Goal: Task Accomplishment & Management: Manage account settings

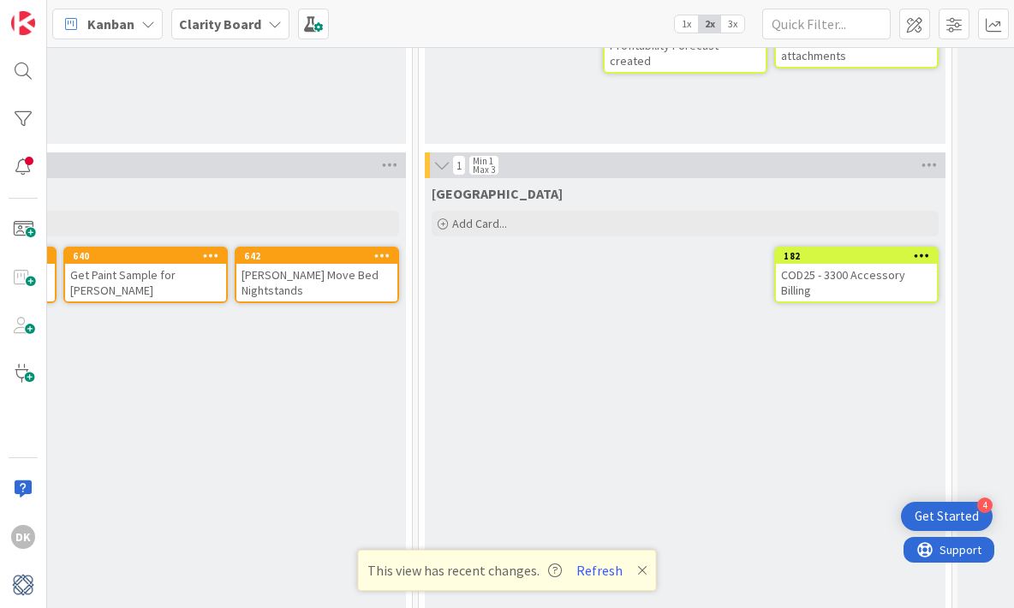
scroll to position [1306, 1046]
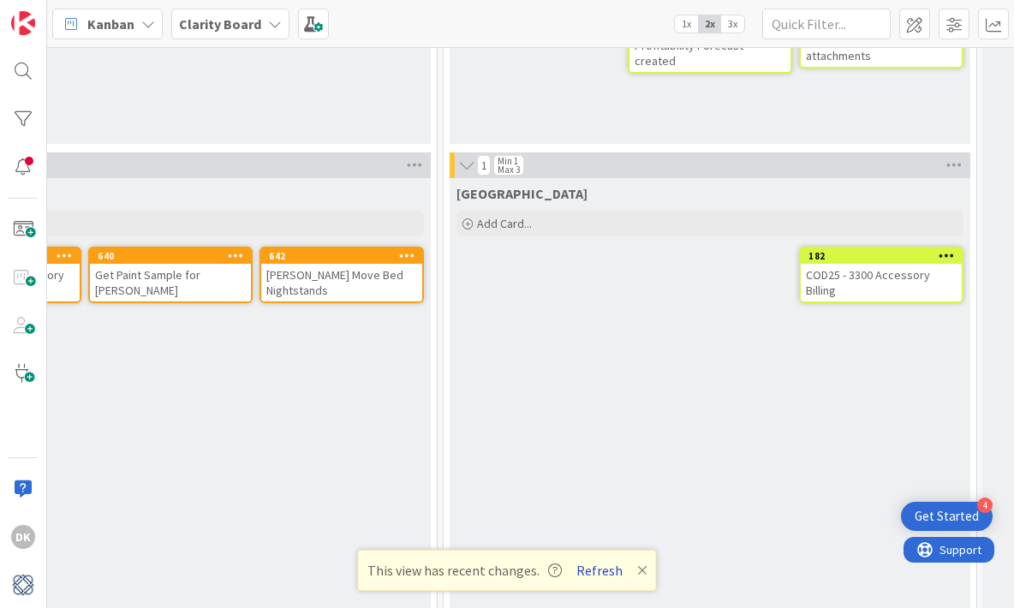
click at [604, 569] on button "Refresh" at bounding box center [599, 570] width 58 height 22
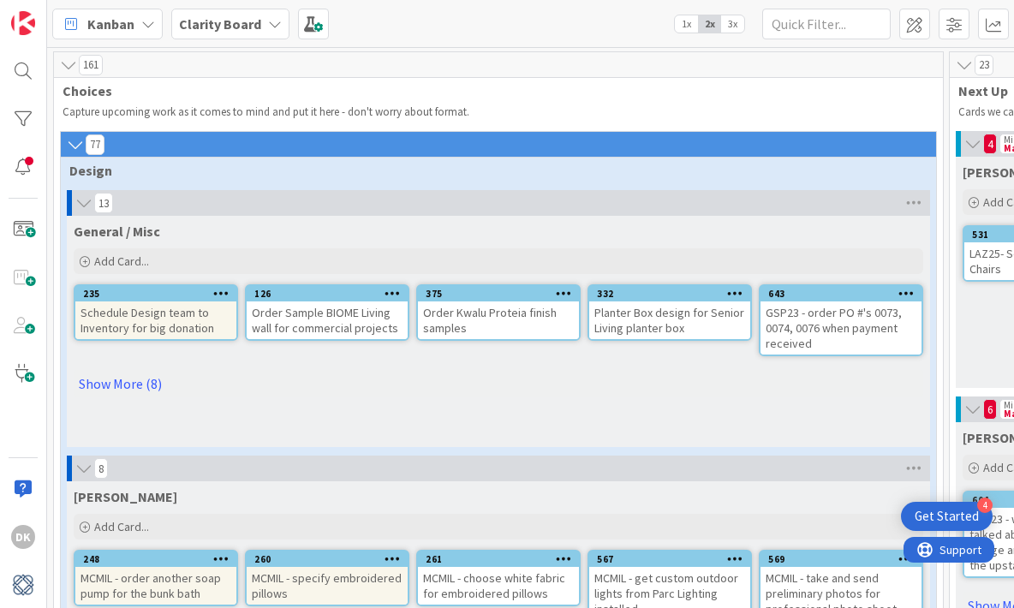
click at [601, 170] on span "Design" at bounding box center [491, 170] width 845 height 17
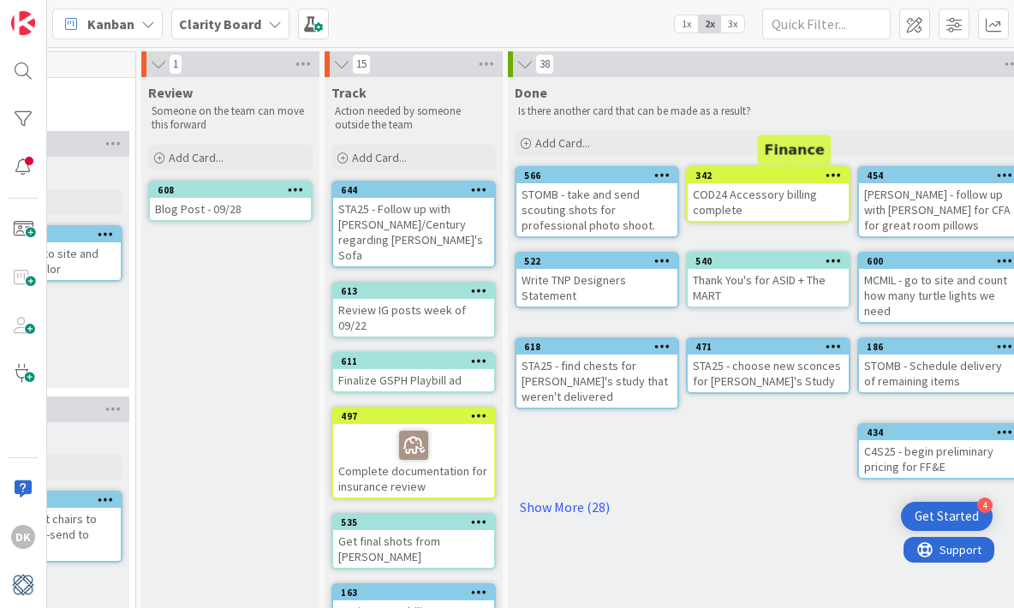
scroll to position [0, 1860]
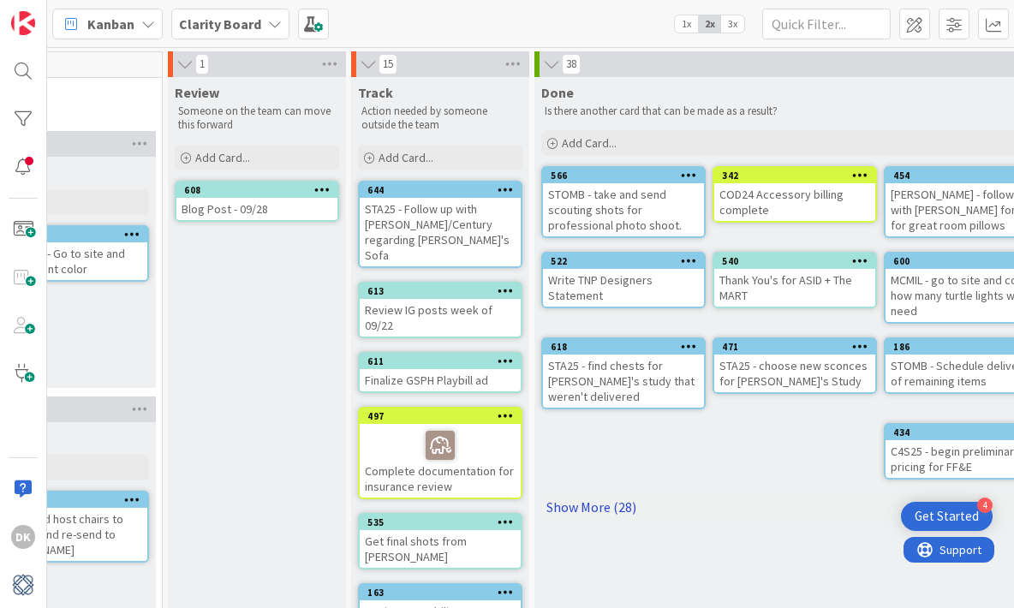
click at [600, 494] on link "Show More (28)" at bounding box center [794, 506] width 507 height 27
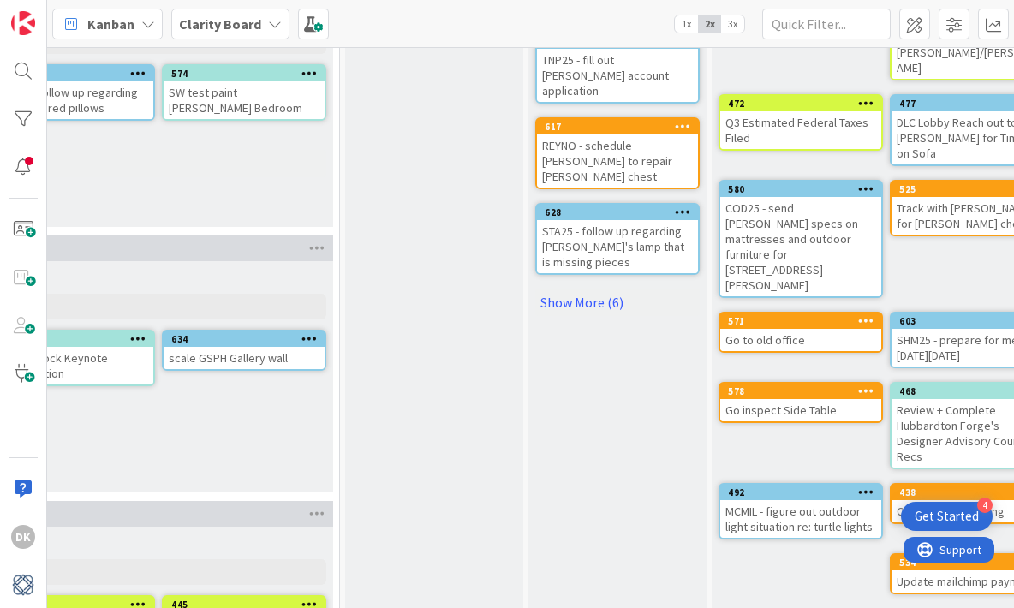
scroll to position [712, 1683]
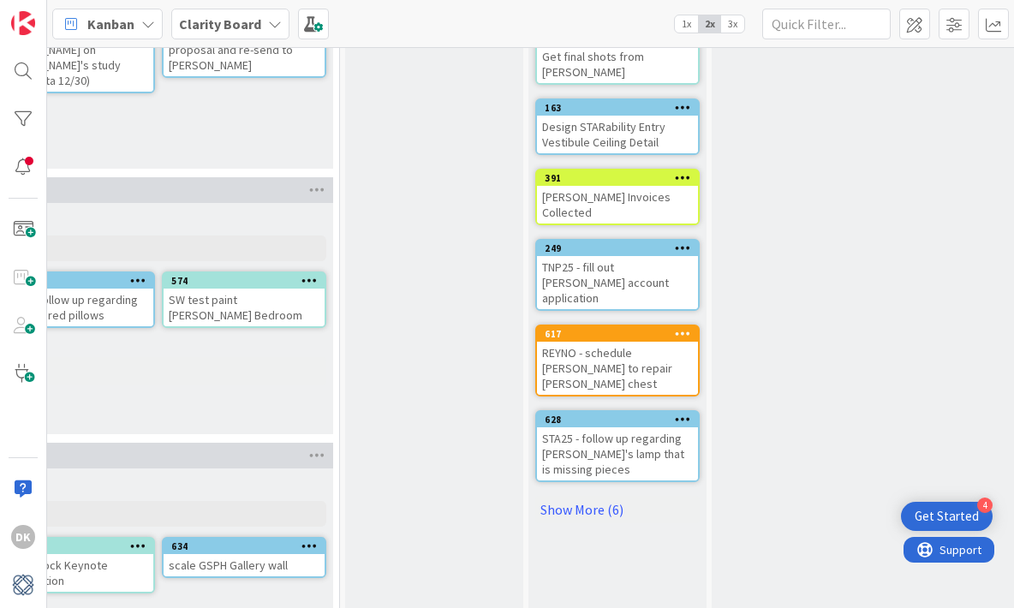
scroll to position [535, 1683]
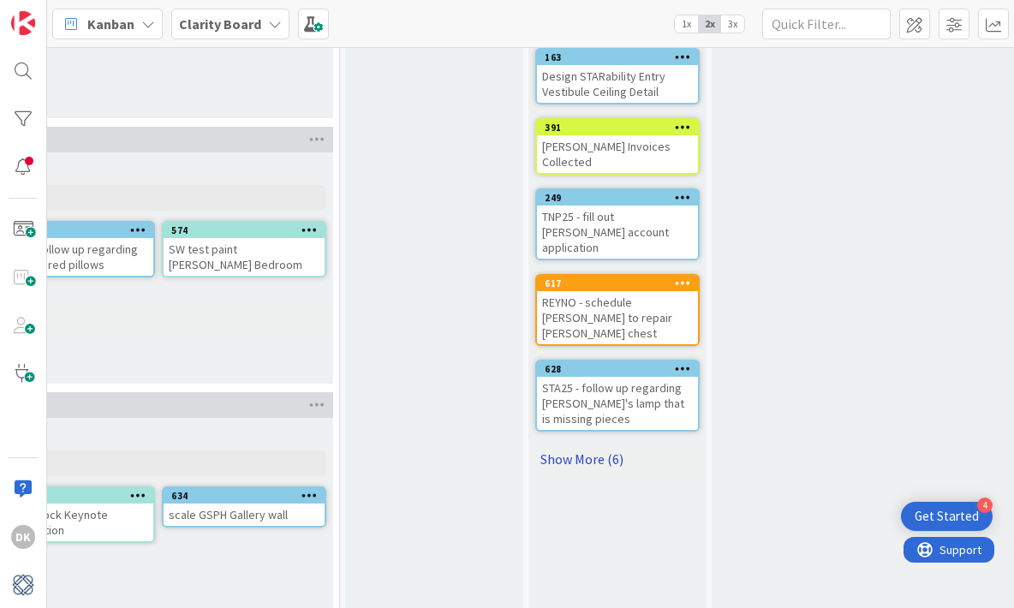
click at [580, 445] on link "Show More (6)" at bounding box center [617, 458] width 164 height 27
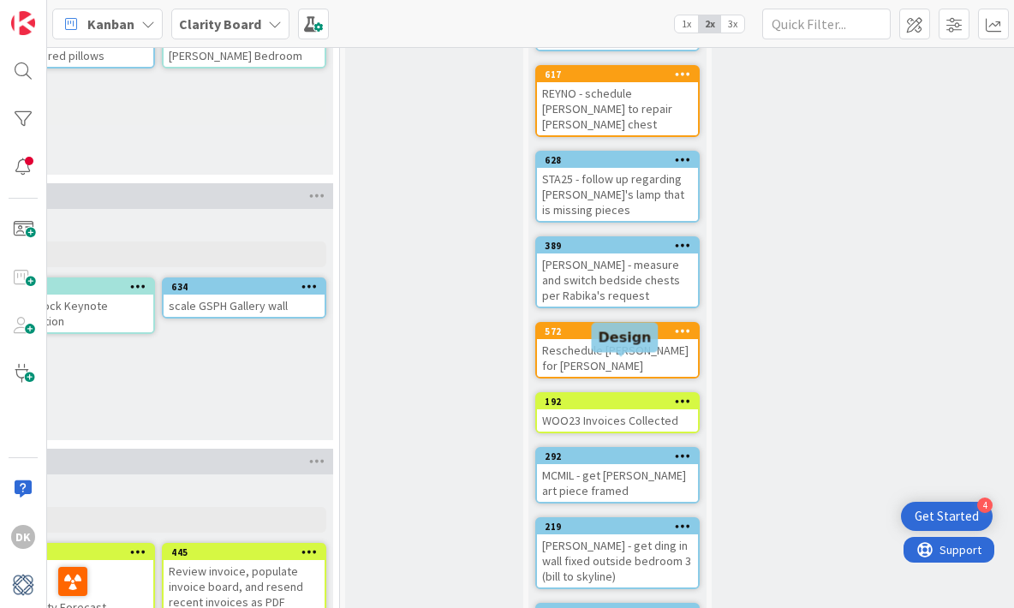
scroll to position [747, 1683]
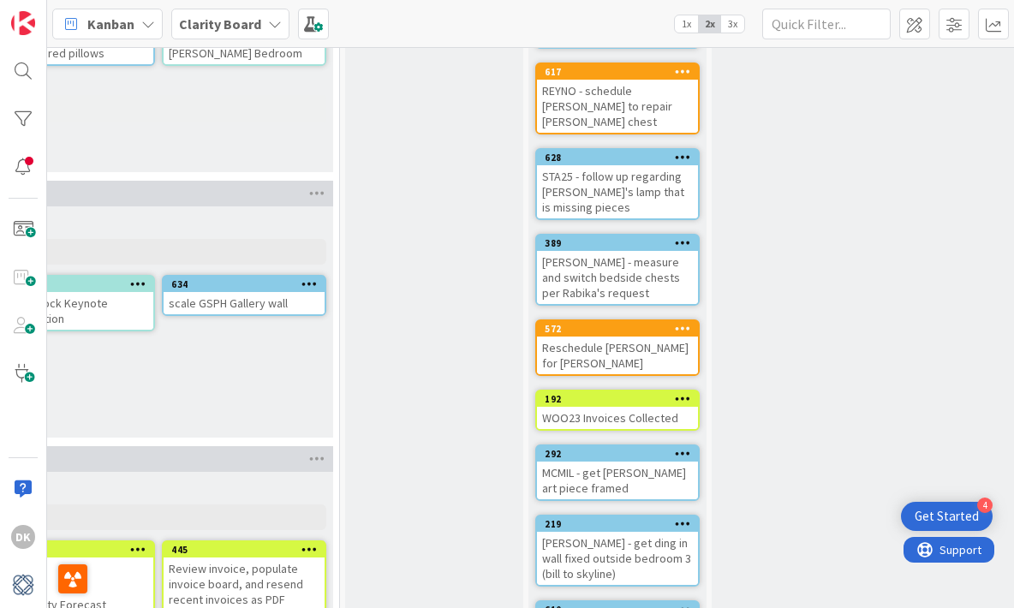
click at [630, 251] on div "[PERSON_NAME] - measure and switch bedside chests per Rabika's request" at bounding box center [617, 277] width 161 height 53
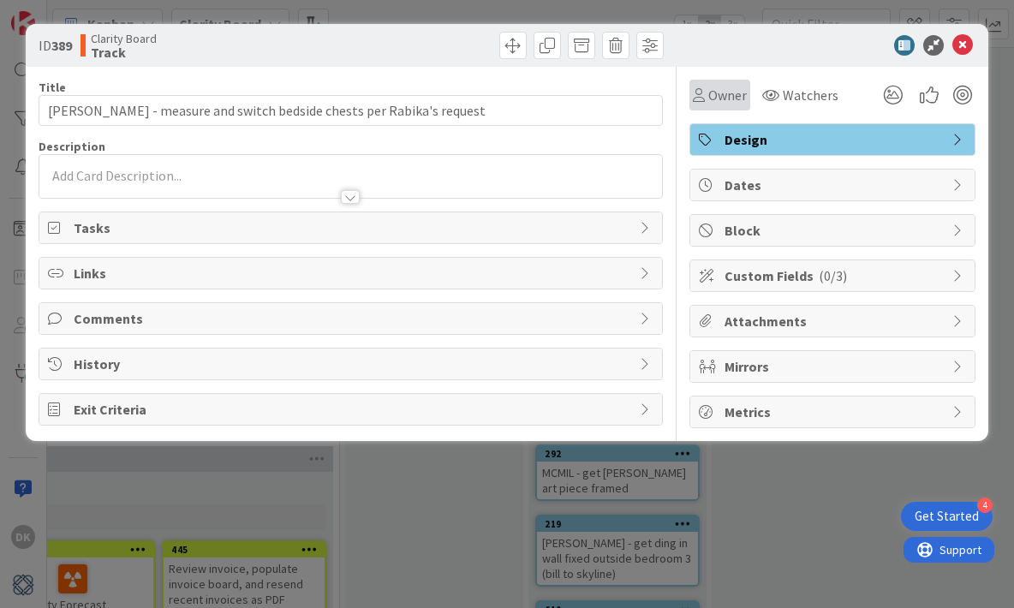
click at [742, 98] on span "Owner" at bounding box center [727, 95] width 39 height 21
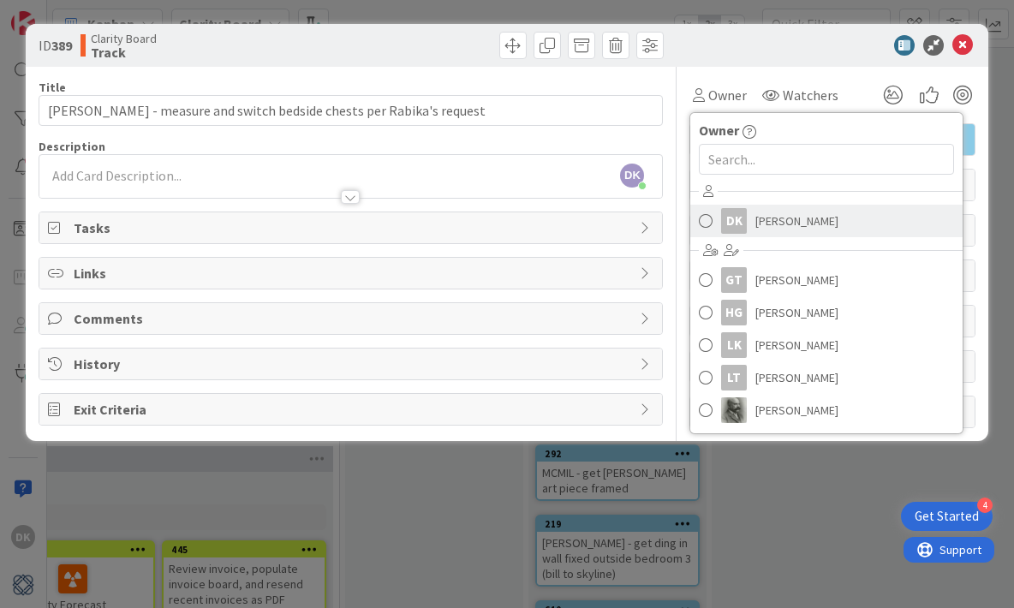
click at [778, 232] on span "Devon Kahn" at bounding box center [796, 221] width 83 height 26
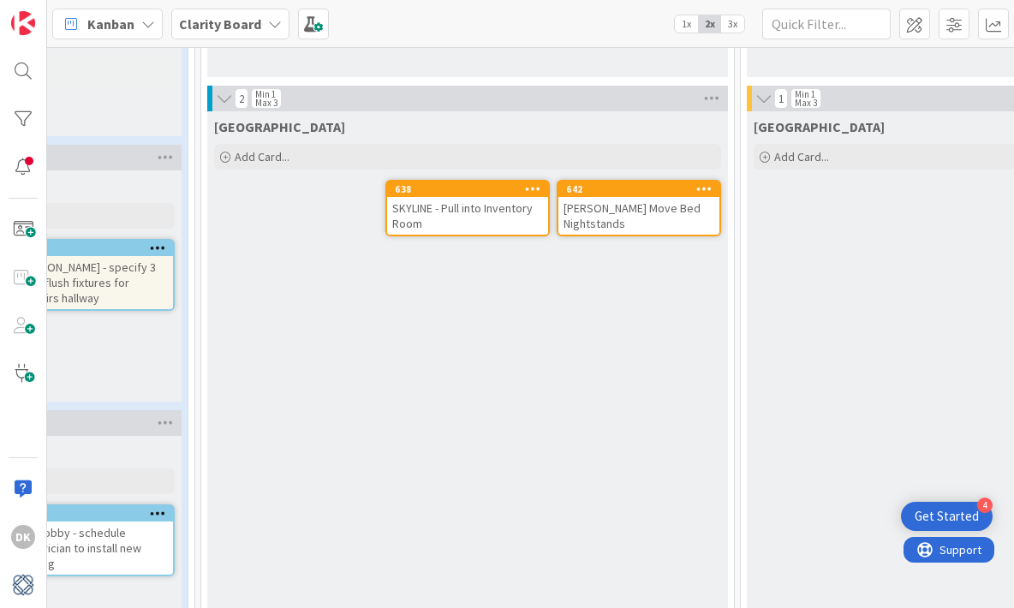
scroll to position [1374, 718]
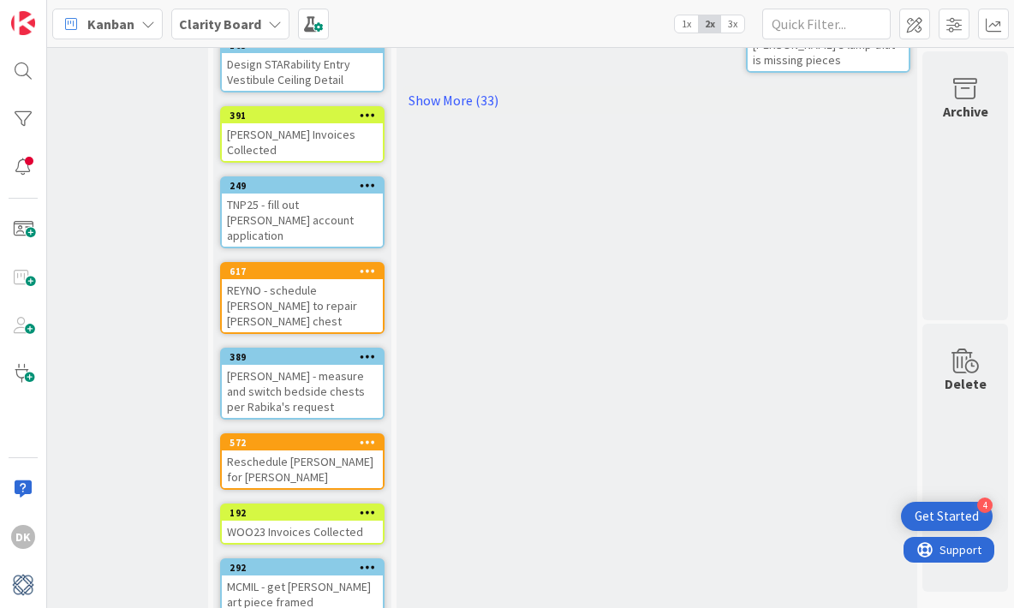
scroll to position [0, 1998]
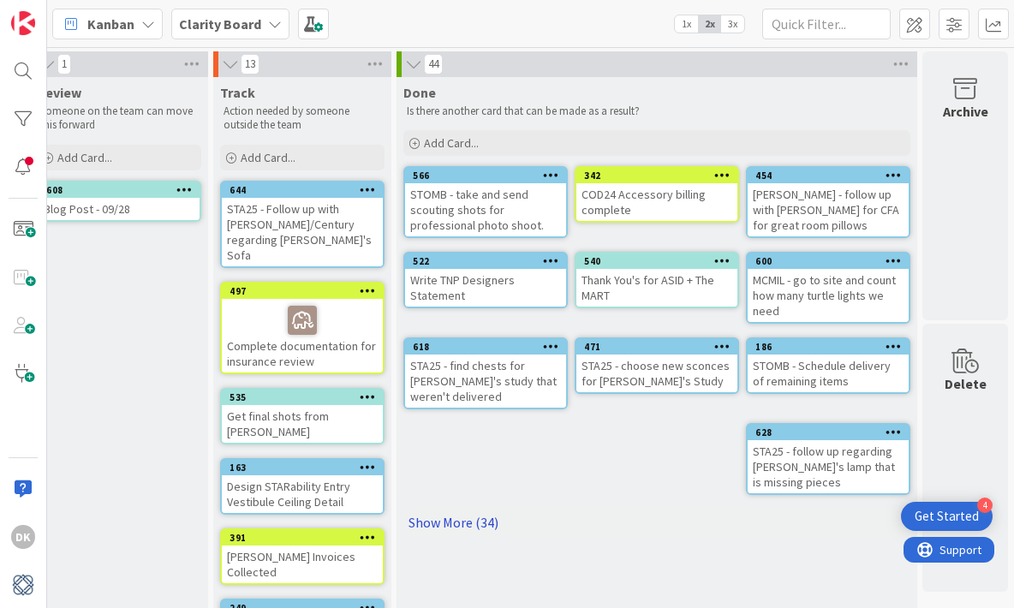
click at [472, 509] on link "Show More (34)" at bounding box center [656, 522] width 507 height 27
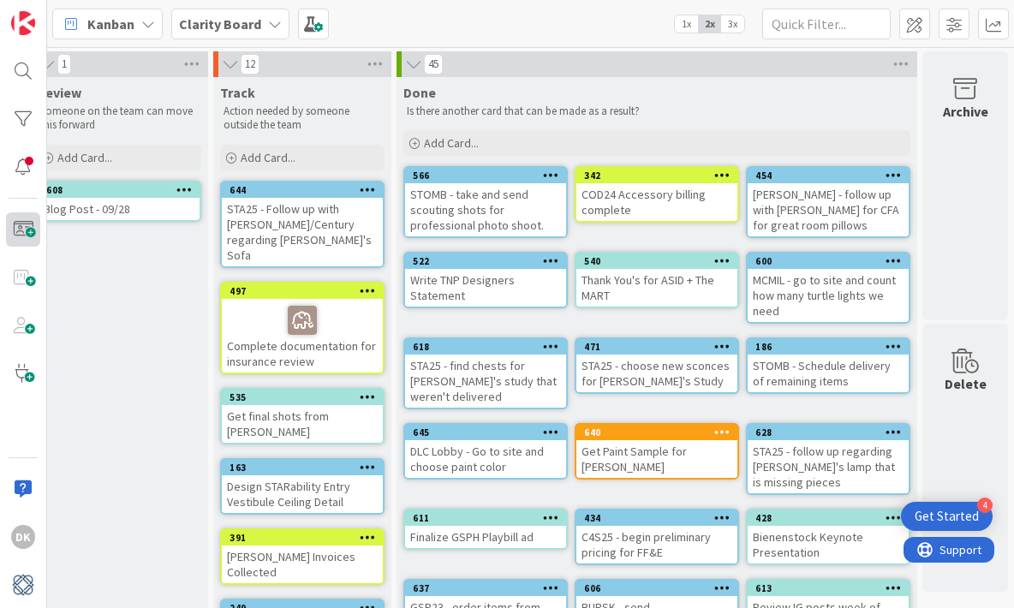
click at [28, 234] on span at bounding box center [23, 229] width 34 height 34
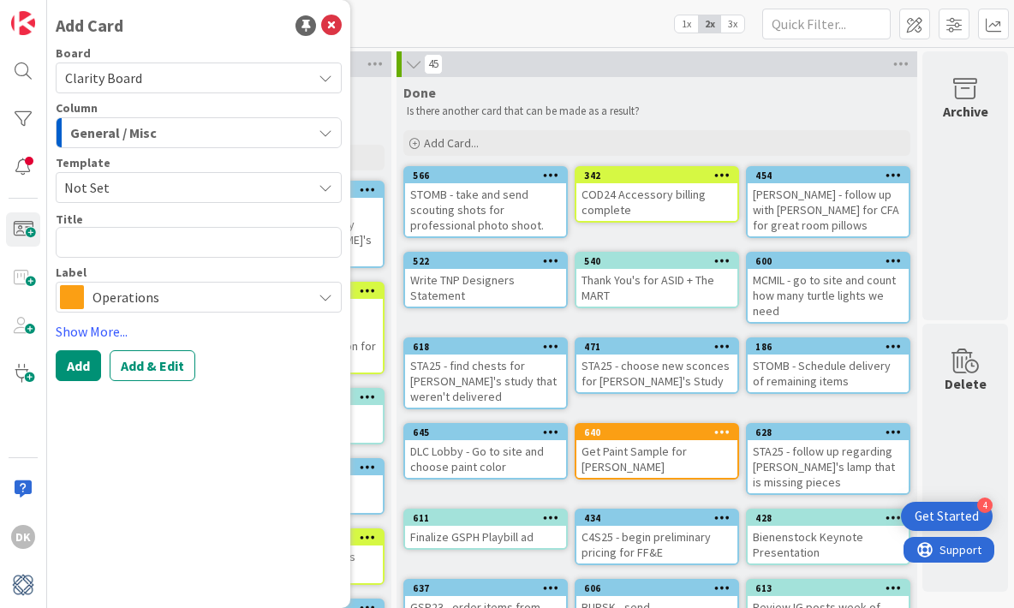
click at [240, 134] on div "General / Misc" at bounding box center [189, 132] width 246 height 27
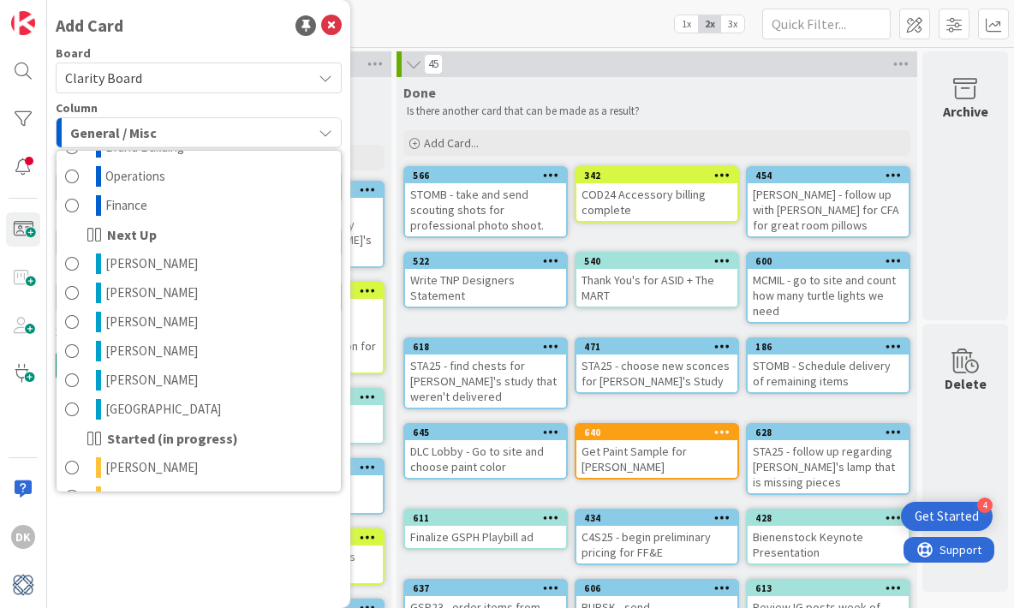
scroll to position [611, 0]
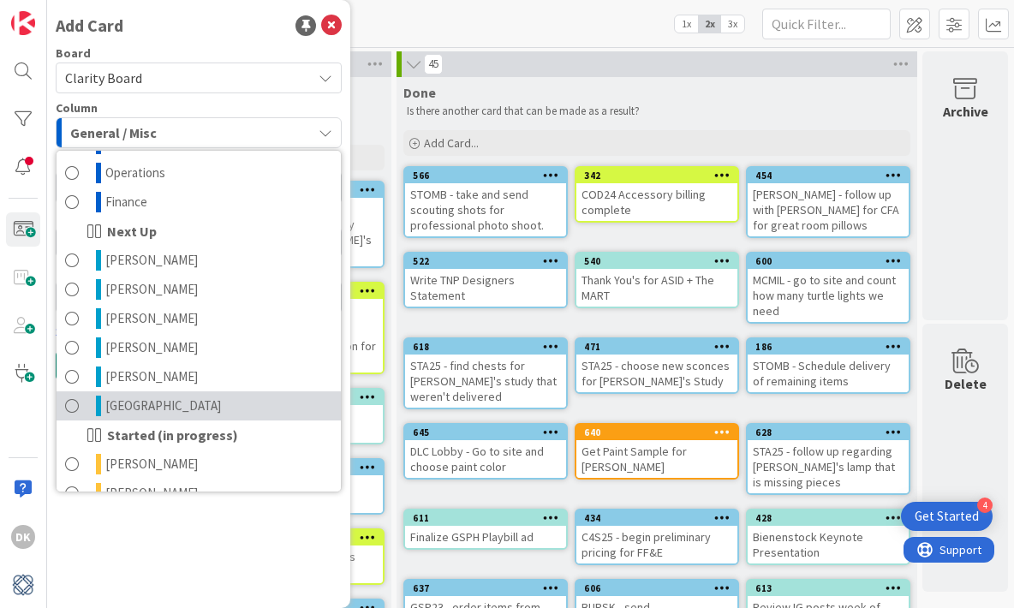
click at [202, 407] on link "[GEOGRAPHIC_DATA]" at bounding box center [199, 405] width 284 height 29
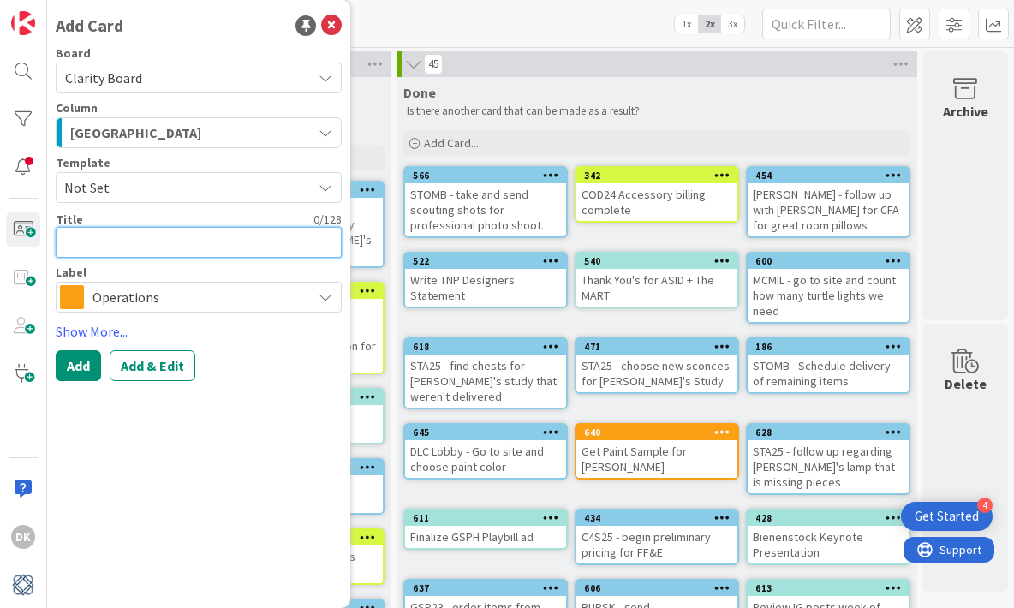
click at [199, 232] on textarea at bounding box center [199, 242] width 286 height 31
type textarea "x"
type textarea "G"
type textarea "x"
type textarea "Gr"
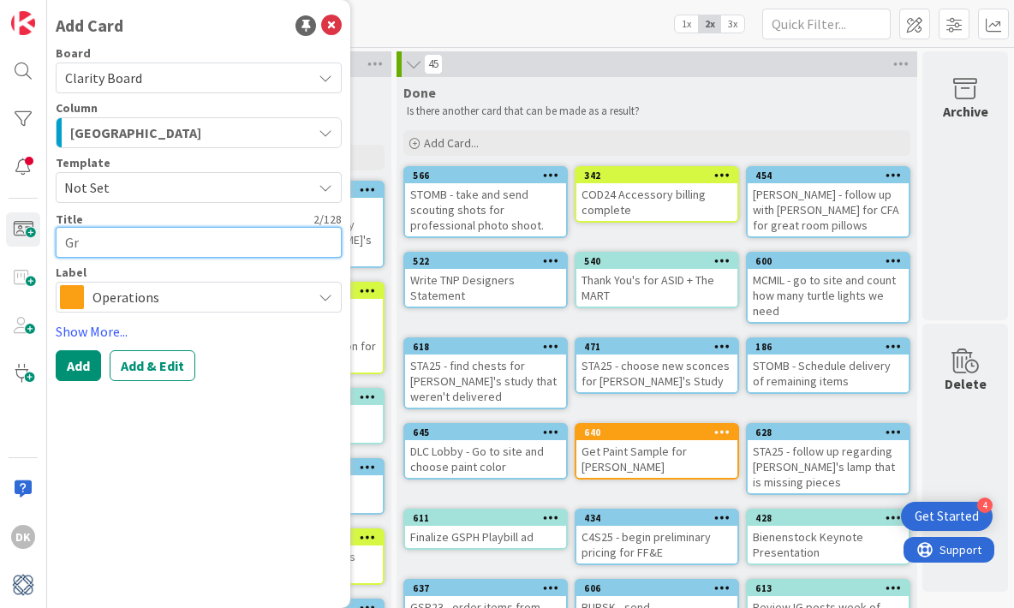
type textarea "x"
type textarea "Gre"
type textarea "x"
type textarea "Greg"
type textarea "x"
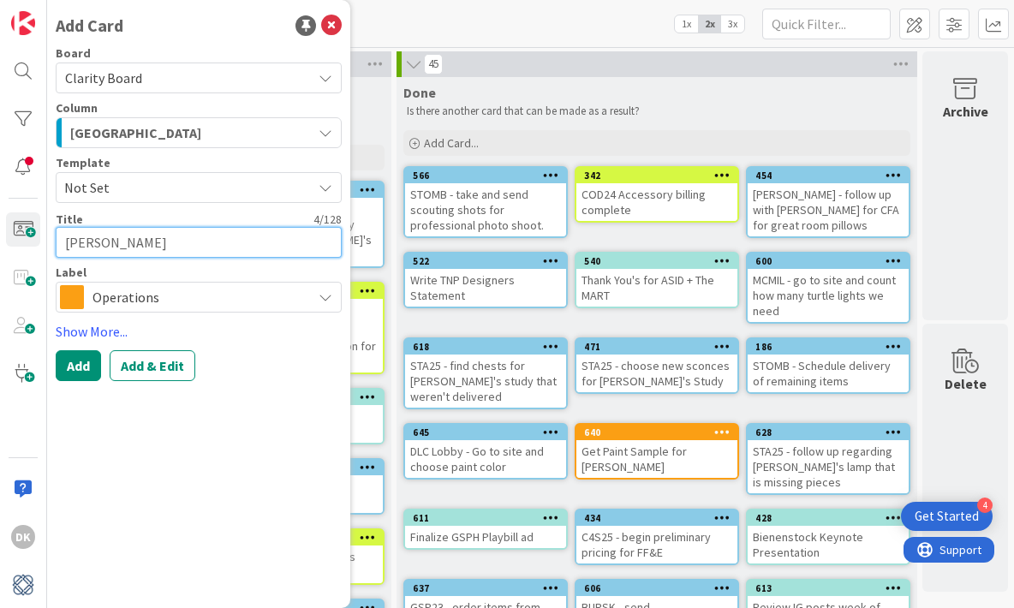
type textarea "Grego"
type textarea "x"
type textarea "Gregor"
type textarea "x"
type textarea "Gregory"
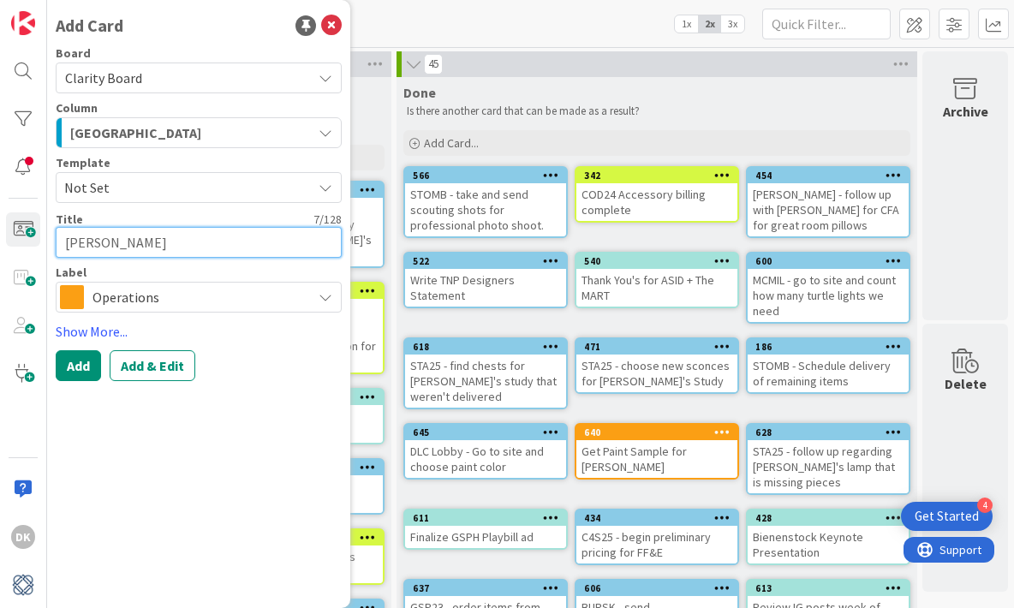
type textarea "x"
type textarea "Gregorys"
type textarea "x"
type textarea "Gregorys"
type textarea "x"
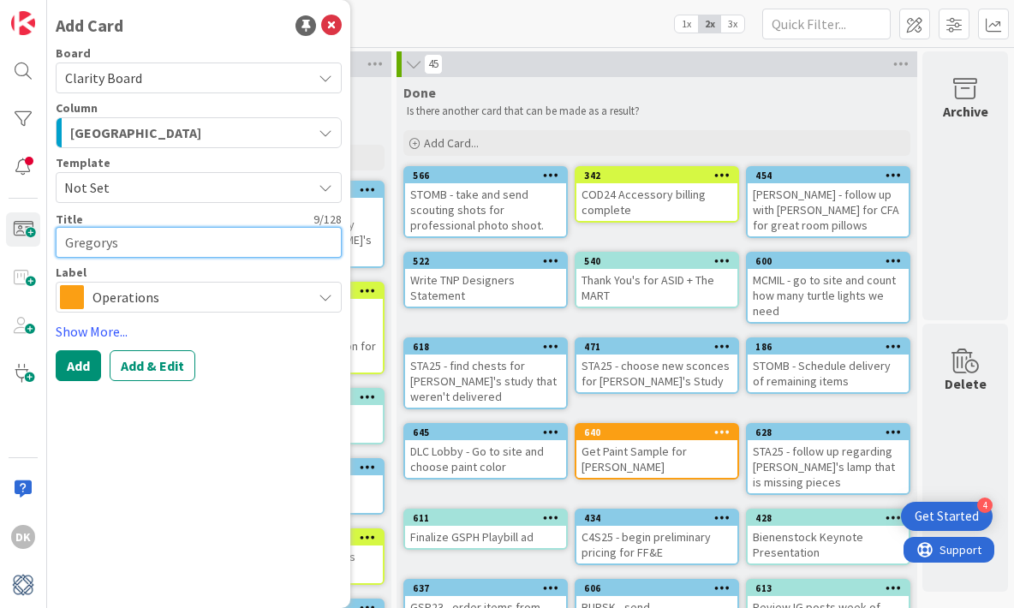
type textarea "Gregorys"
type textarea "x"
type textarea "Gregory"
type textarea "x"
type textarea "Gregor"
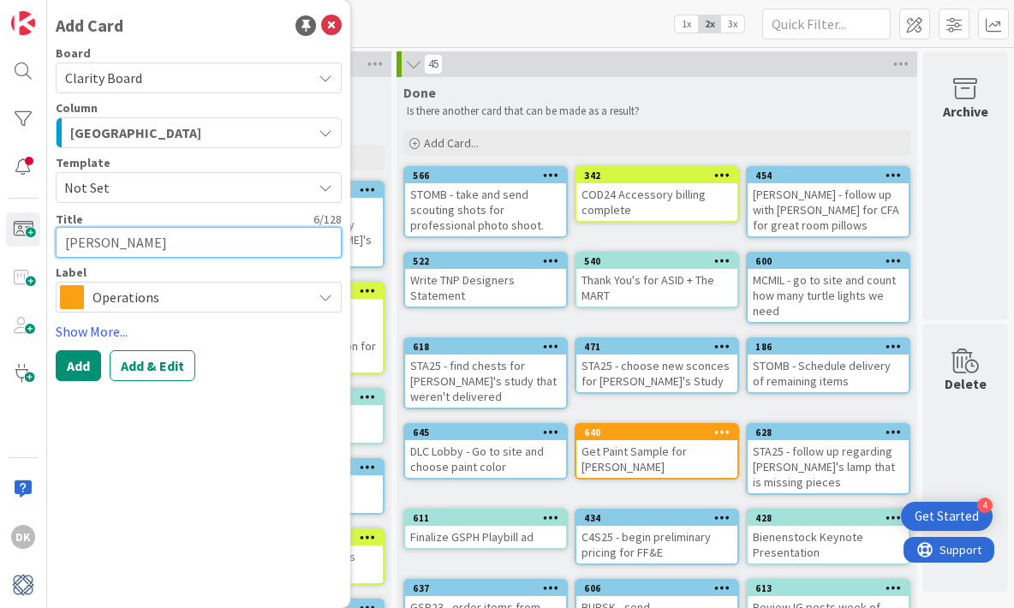
type textarea "x"
type textarea "Grego"
type textarea "x"
type textarea "Greg"
type textarea "x"
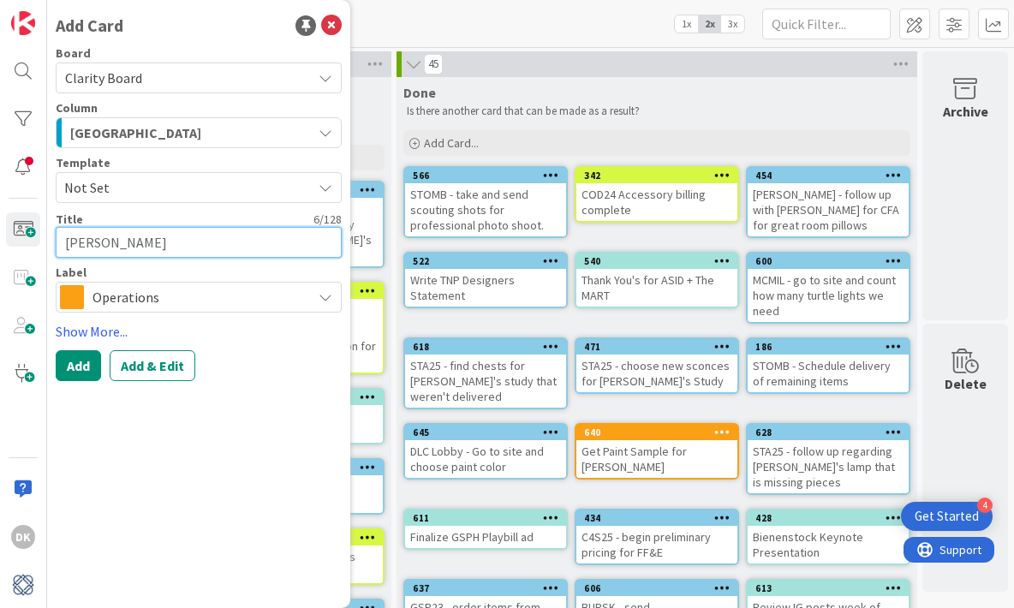
type textarea "Gre"
type textarea "x"
type textarea "Gr"
type textarea "x"
type textarea "G"
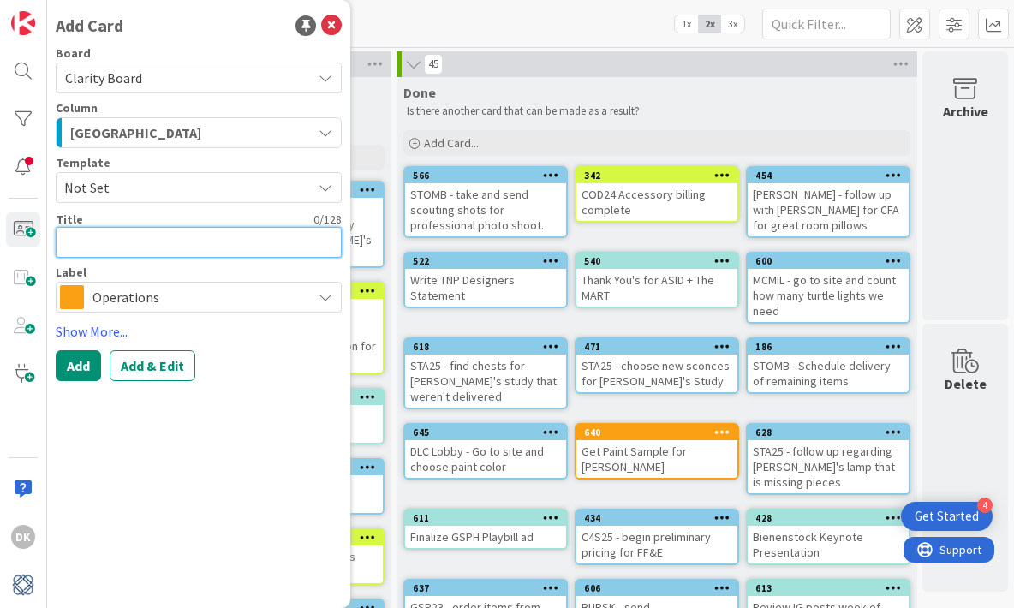
type textarea "x"
type textarea "M"
type textarea "x"
type textarea "MC"
type textarea "x"
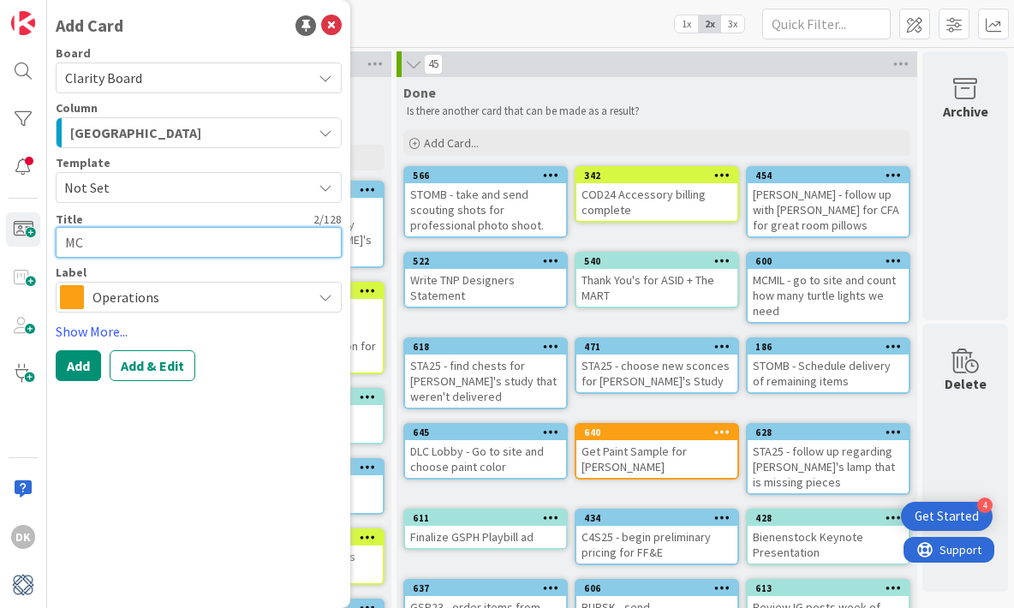
type textarea "MCM"
type textarea "x"
type textarea "MCMI"
type textarea "x"
type textarea "MCMIL"
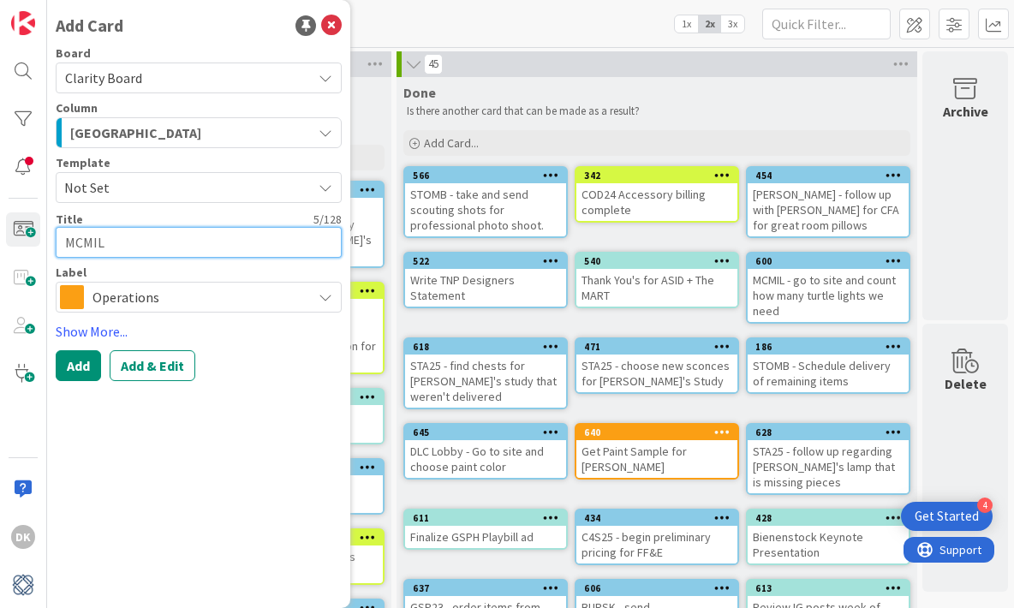
type textarea "x"
type textarea "MCMIL"
type textarea "x"
type textarea "MCMIL -"
type textarea "x"
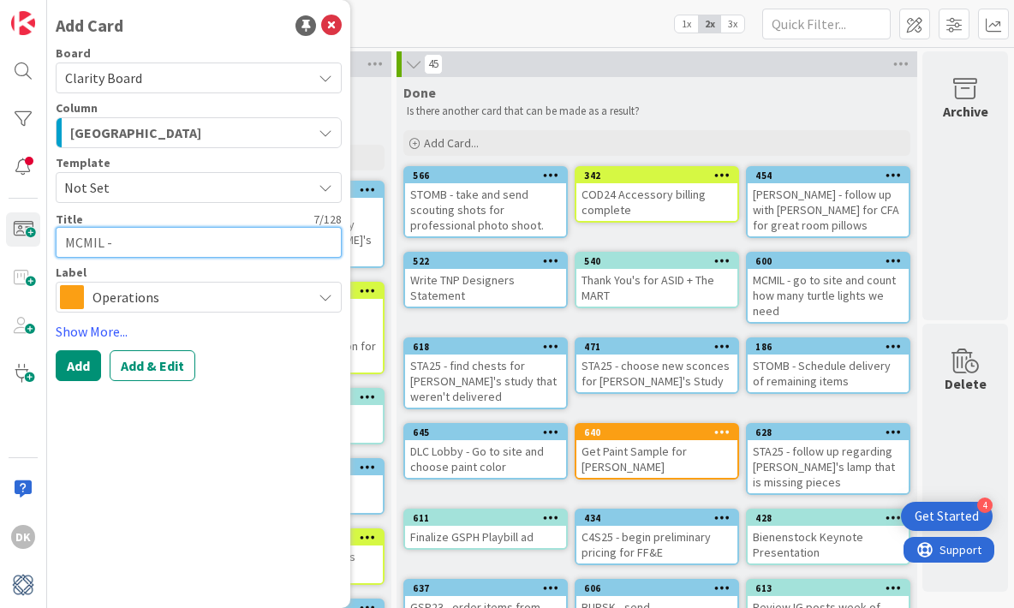
type textarea "MCMIL -"
type textarea "x"
type textarea "MCMIL - G"
type textarea "x"
type textarea "MCMIL - Ge"
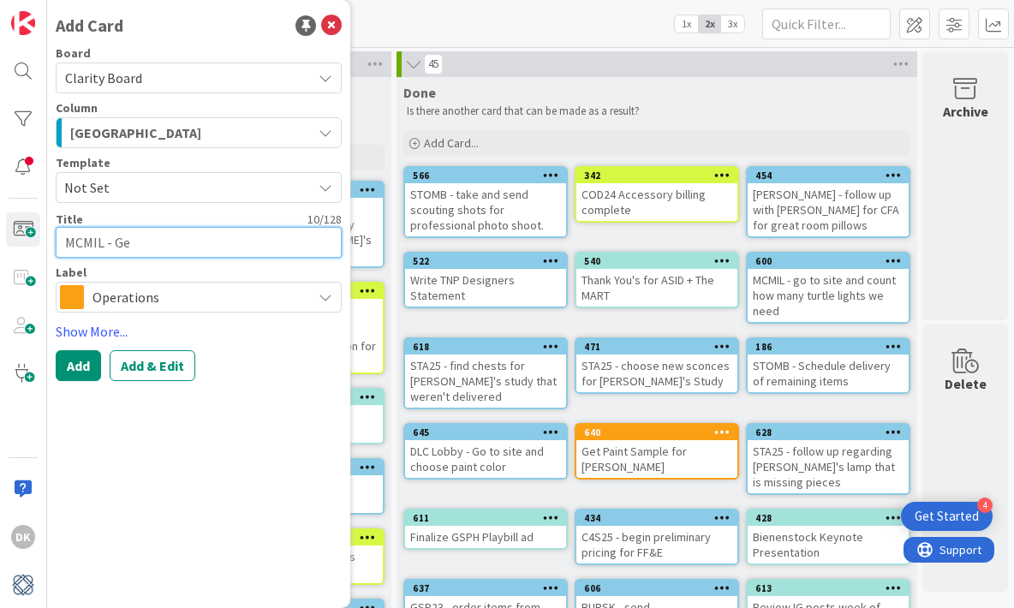
type textarea "x"
type textarea "MCMIL - Get"
type textarea "x"
type textarea "MCMIL - Get"
type textarea "x"
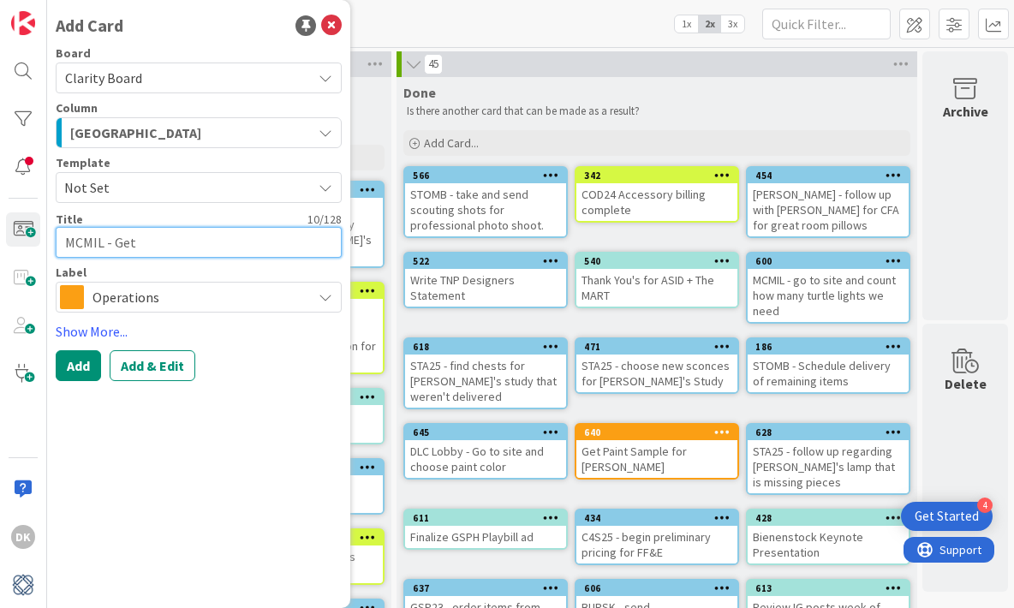
type textarea "MCMIL - Get f"
type textarea "x"
type textarea "MCMIL - Get fra"
type textarea "x"
type textarea "MCMIL - Get frame"
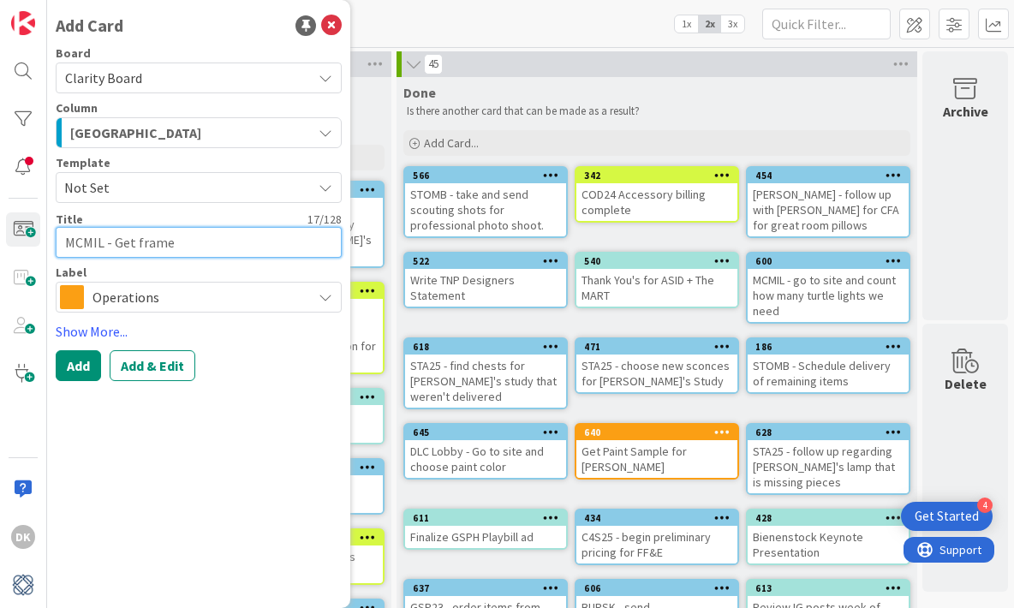
type textarea "x"
type textarea "MCMIL - Get frame"
type textarea "x"
type textarea "MCMIL - Get frame f"
type textarea "x"
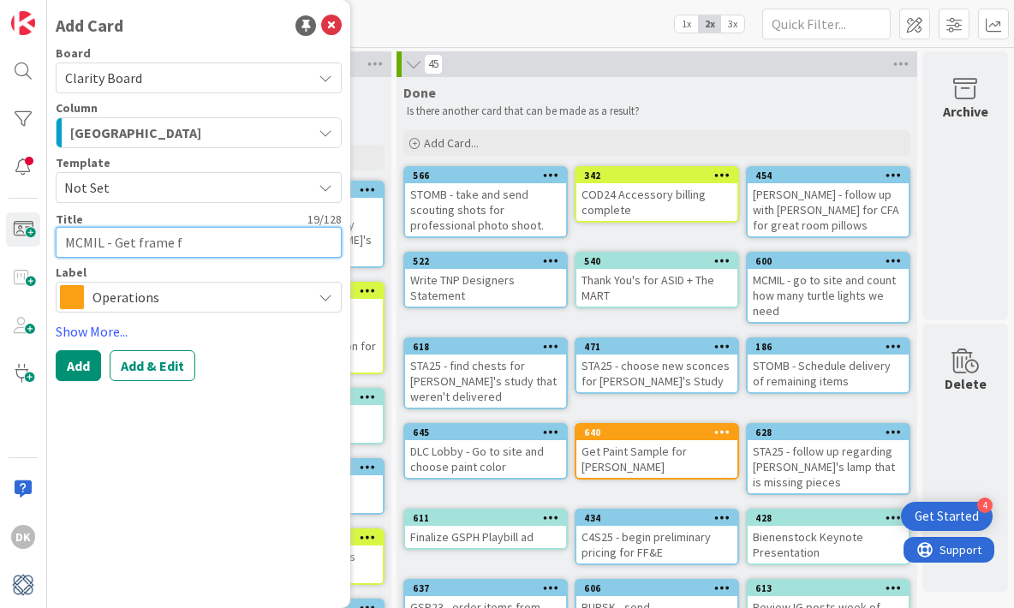
type textarea "MCMIL - Get frame fo"
type textarea "x"
type textarea "MCMIL - Get frame for"
type textarea "x"
type textarea "MCMIL - Get frame for"
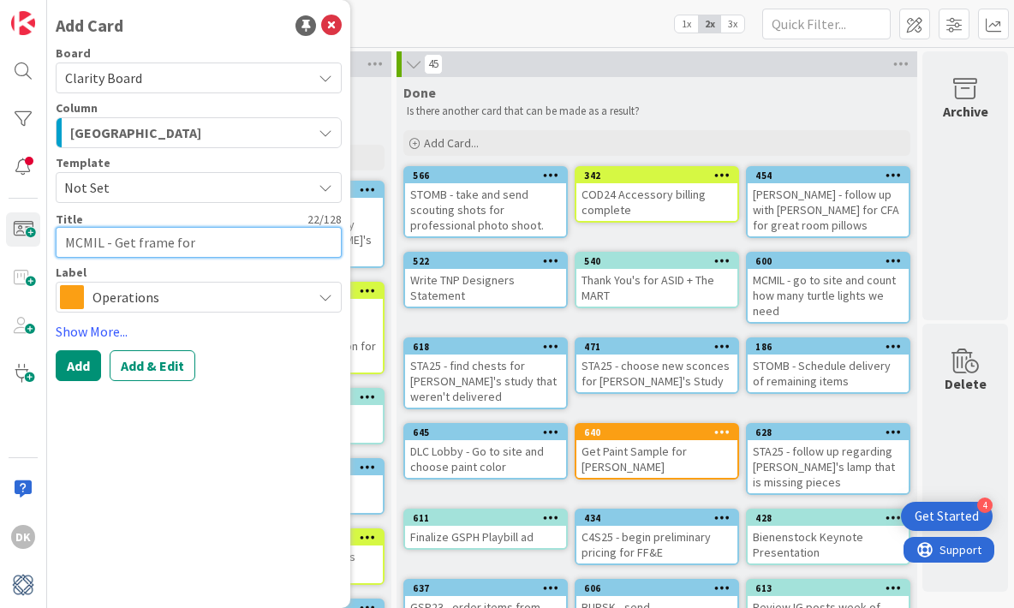
type textarea "x"
type textarea "MCMIL - Get frame for sa"
type textarea "x"
type textarea "MCMIL - Get frame for saf"
type textarea "x"
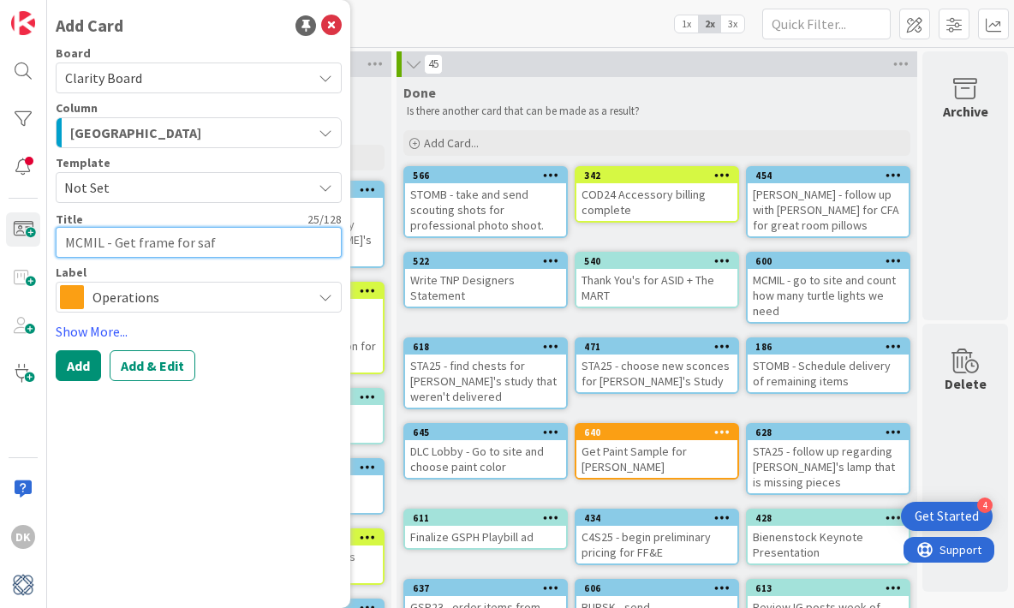
type textarea "MCMIL - Get frame for safe"
type textarea "x"
type textarea "MCMIL - Get frame for safe"
type textarea "x"
type textarea "MCMIL - Get frame for safe a"
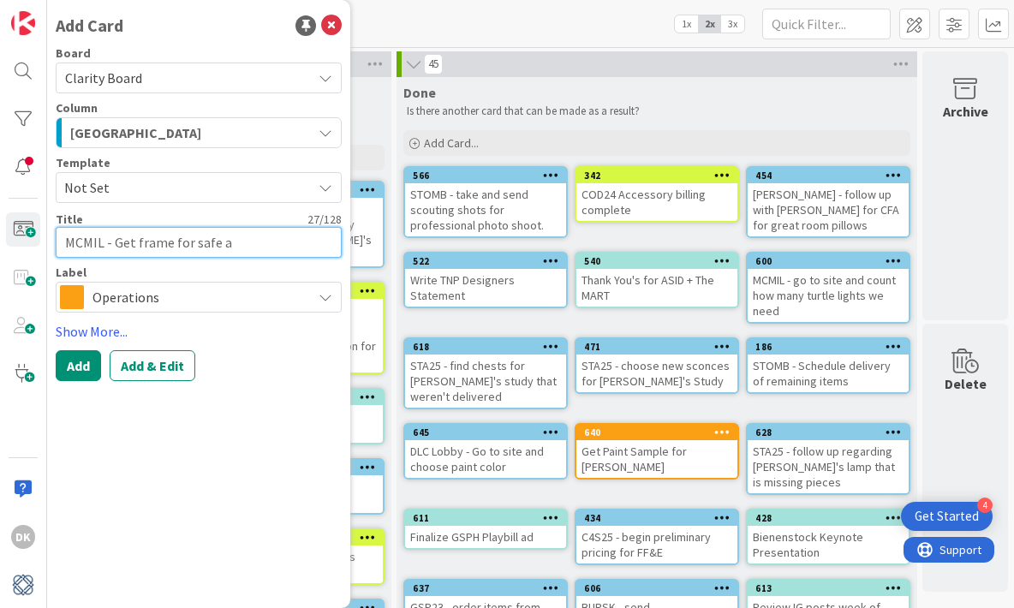
type textarea "x"
type textarea "MCMIL - Get frame for safe an"
type textarea "x"
type textarea "MCMIL - Get frame for safe and"
type textarea "x"
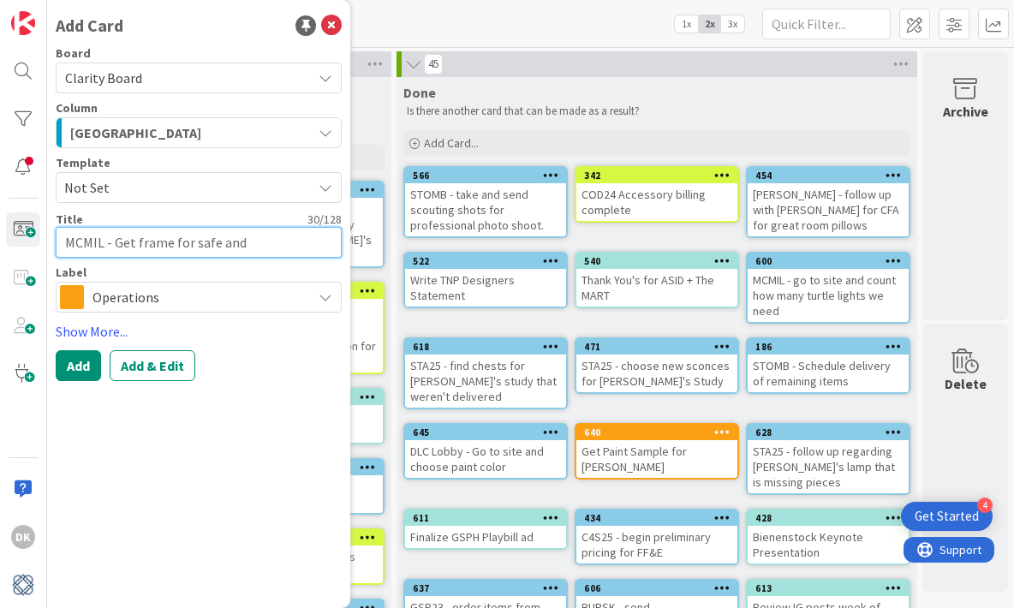
type textarea "MCMIL - Get frame for safe and"
type textarea "x"
type textarea "MCMIL - Get frame for safe and D"
type textarea "x"
type textarea "MCMIL - Get frame for safe and Dav"
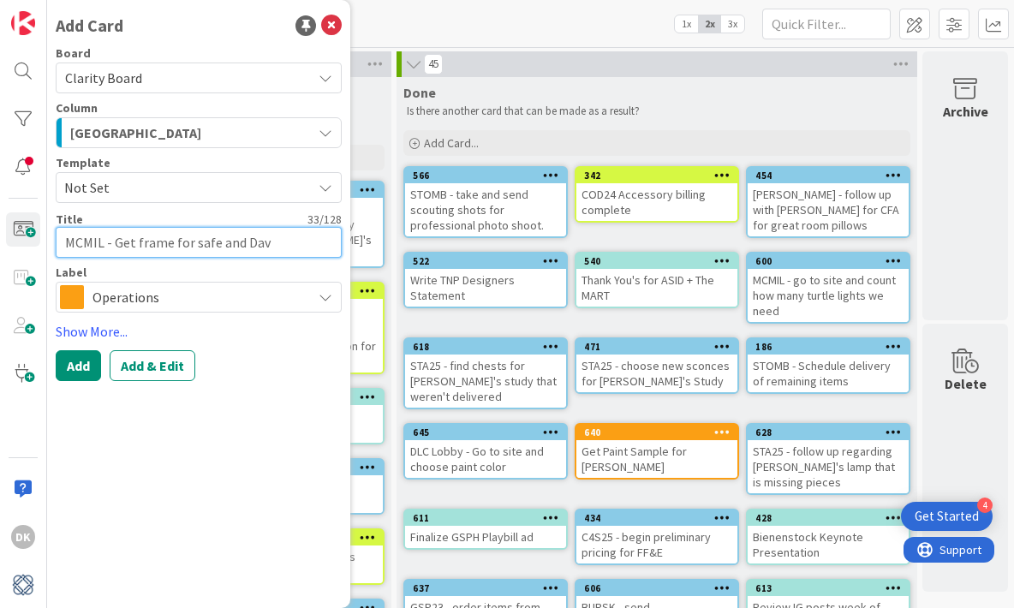
type textarea "x"
type textarea "MCMIL - Get frame for safe and Dave"
type textarea "x"
type textarea "MCMIL - Get frame for safe and Dave"
type textarea "x"
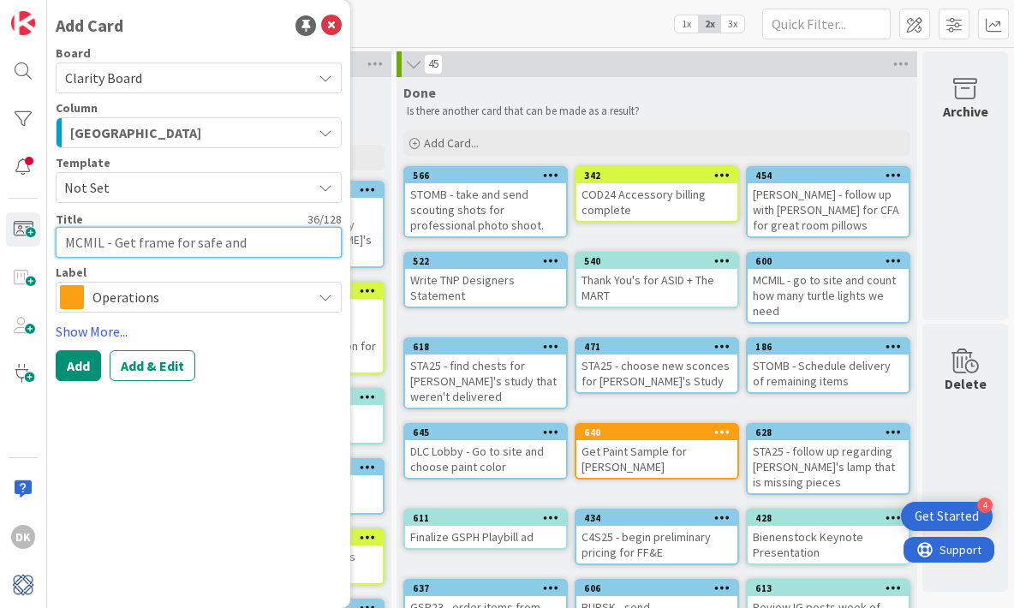
type textarea "MCMIL - Get frame for safe and Dave w"
type textarea "x"
type textarea "MCMIL - Get frame for safe and Dave we"
type textarea "x"
type textarea "MCMIL - Get frame for safe and Dave w"
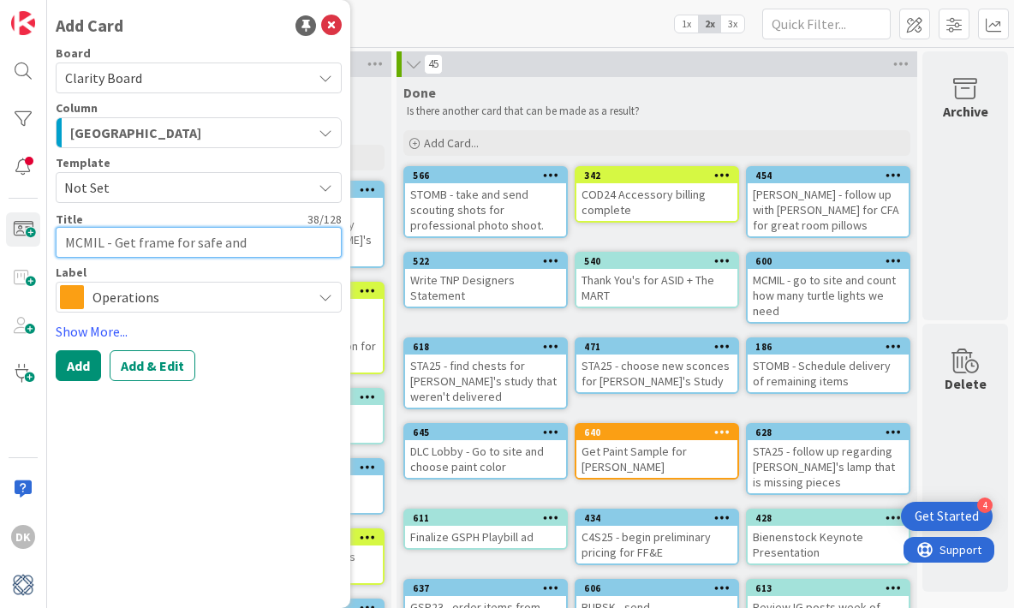
type textarea "x"
type textarea "MCMIL - Get frame for safe and Dave"
type textarea "x"
type textarea "MCMIL - Get frame for safe and Dave W"
type textarea "x"
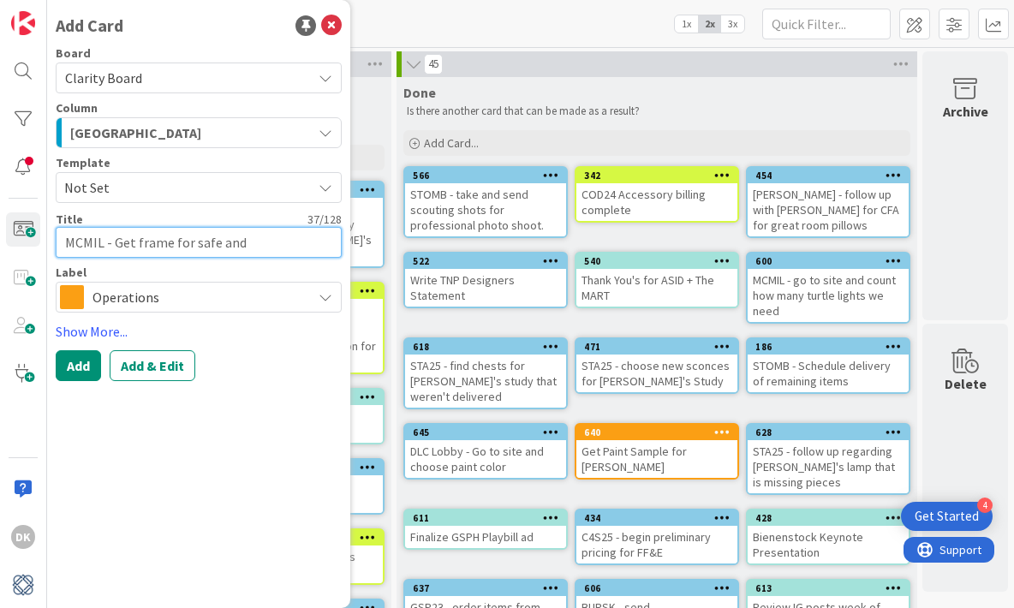
type textarea "MCMIL - Get frame for safe and Dave Ws"
type textarea "x"
type textarea "MCMIL - Get frame for safe and Dave Wst"
type textarea "x"
type textarea "MCMIL - Get frame for safe and Dave Wst"
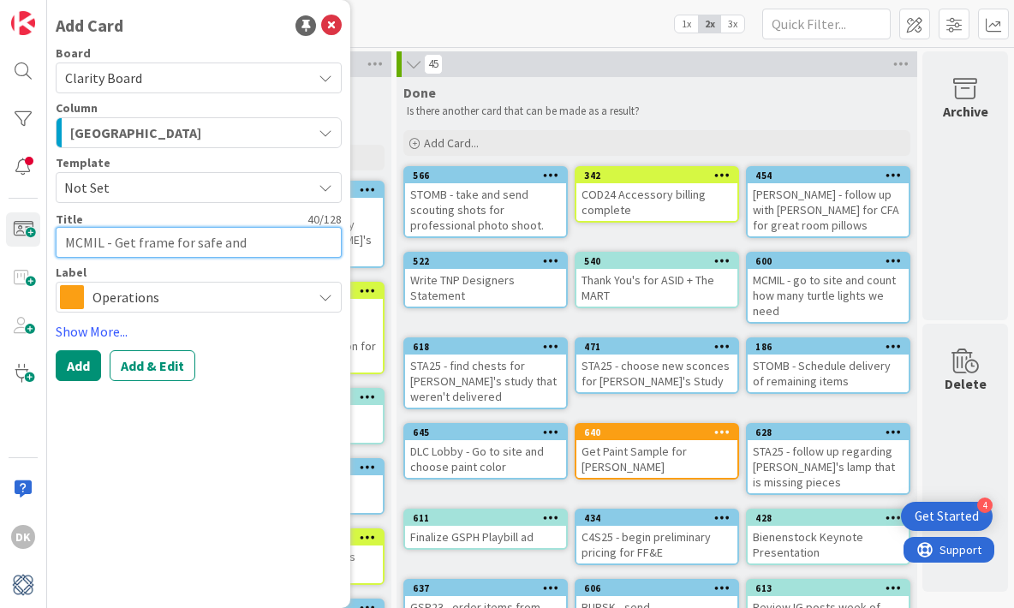
type textarea "x"
type textarea "MCMIL - Get frame for safe and Dave Wst"
type textarea "x"
type textarea "MCMIL - Get frame for safe and Dave Ws"
type textarea "x"
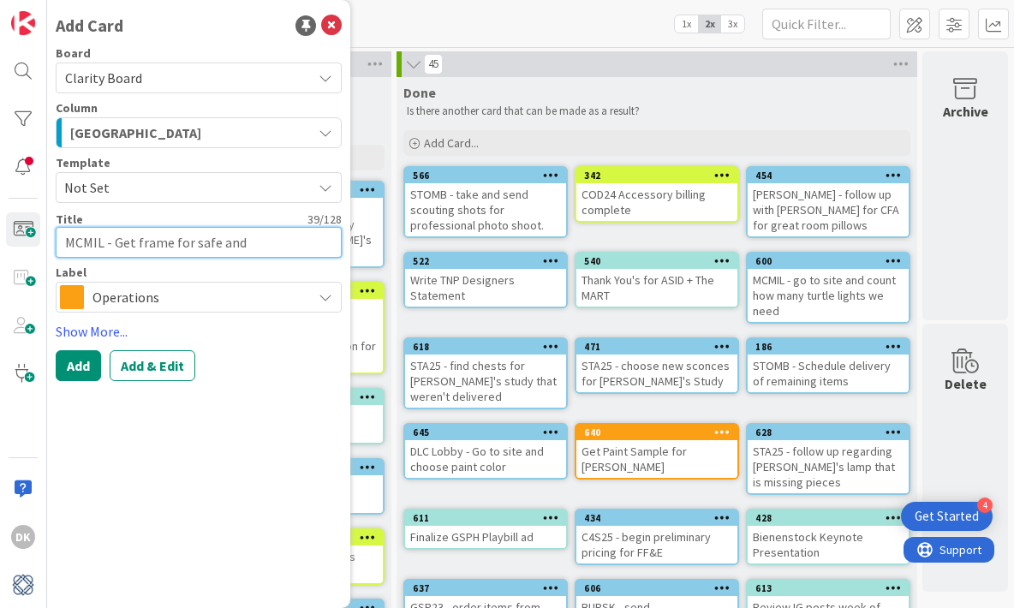
type textarea "MCMIL - Get frame for safe and Dave W"
type textarea "x"
type textarea "MCMIL - Get frame for safe and Dave We"
type textarea "x"
type textarea "MCMIL - Get frame for safe and Dave Wes"
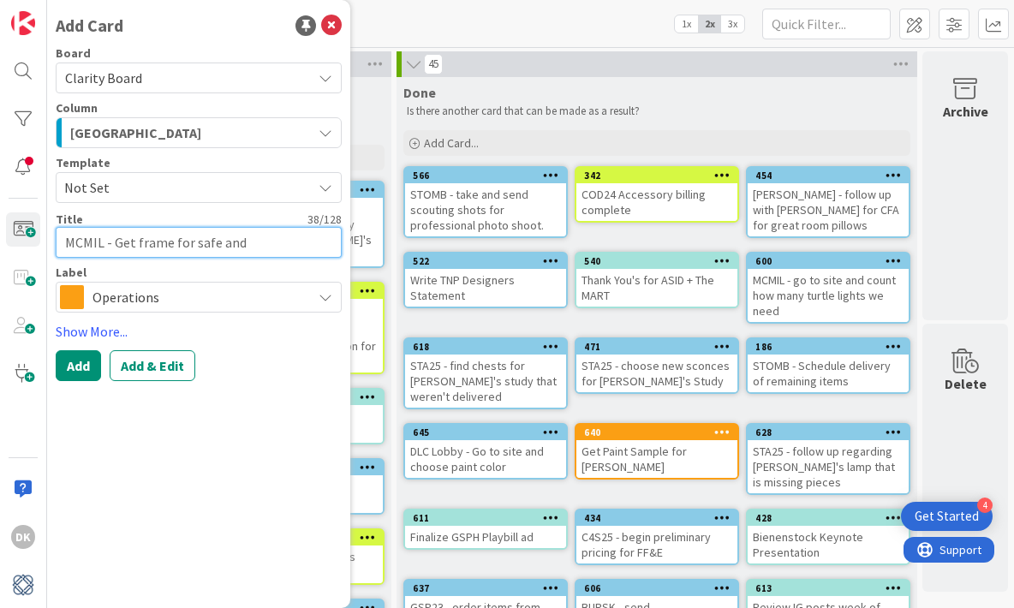
type textarea "x"
type textarea "MCMIL - Get frame for safe and Dave West"
type textarea "x"
type textarea "MCMIL - Get frame for safe and Dave West"
type textarea "x"
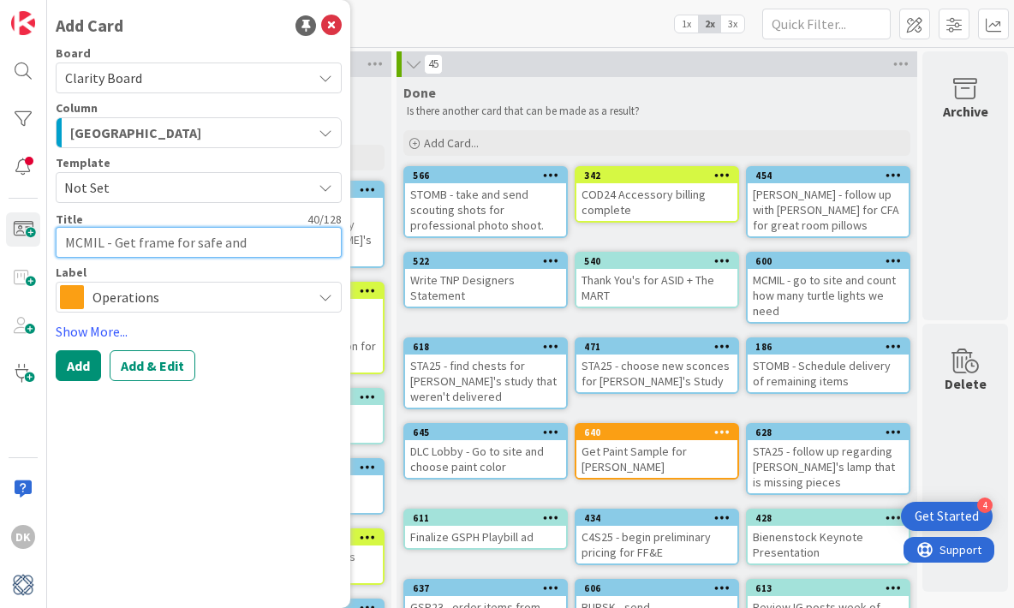
type textarea "MCMIL - Get frame for safe and Dave West t"
type textarea "x"
type textarea "MCMIL - Get frame for safe and Dave West to"
type textarea "x"
type textarea "MCMIL - Get frame for safe and Dave West to"
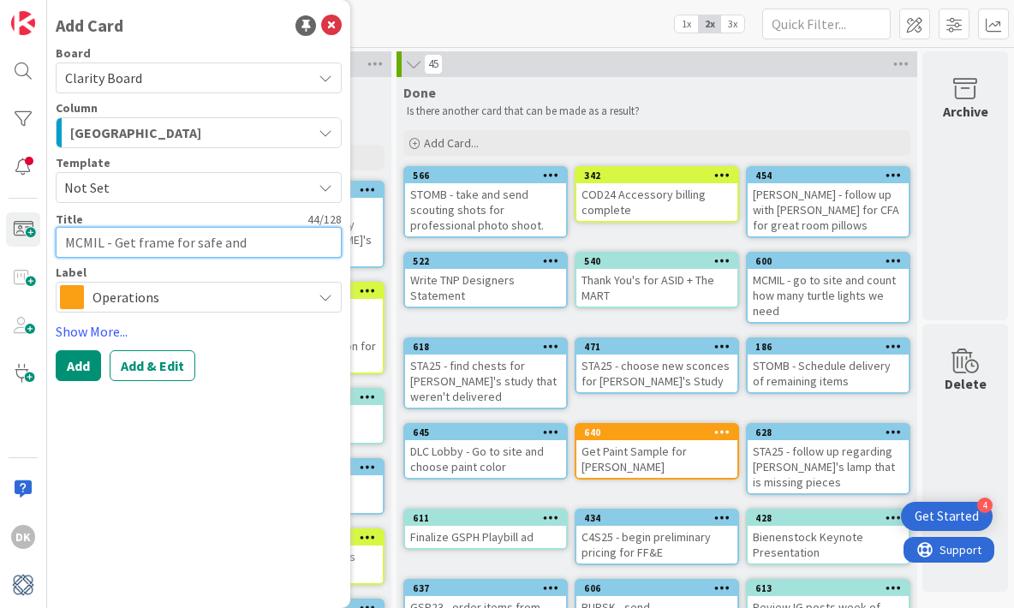
type textarea "x"
type textarea "MCMIL - Get frame for safe and Dave West to H"
type textarea "x"
type textarea "MCMIL - Get frame for safe and Dave West to Ha"
type textarea "x"
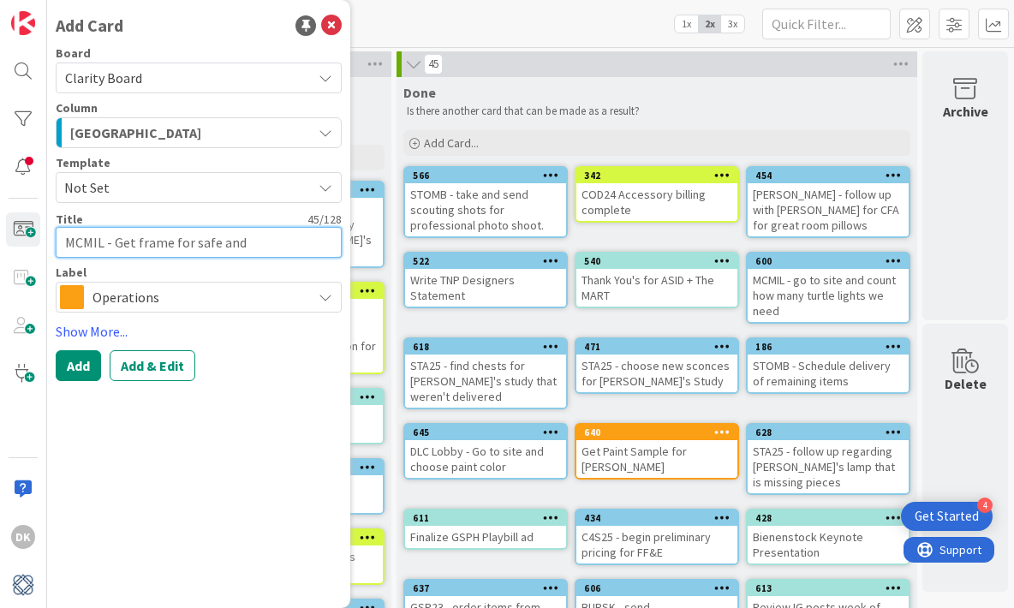
type textarea "MCMIL - Get frame for safe and Dave West to Han"
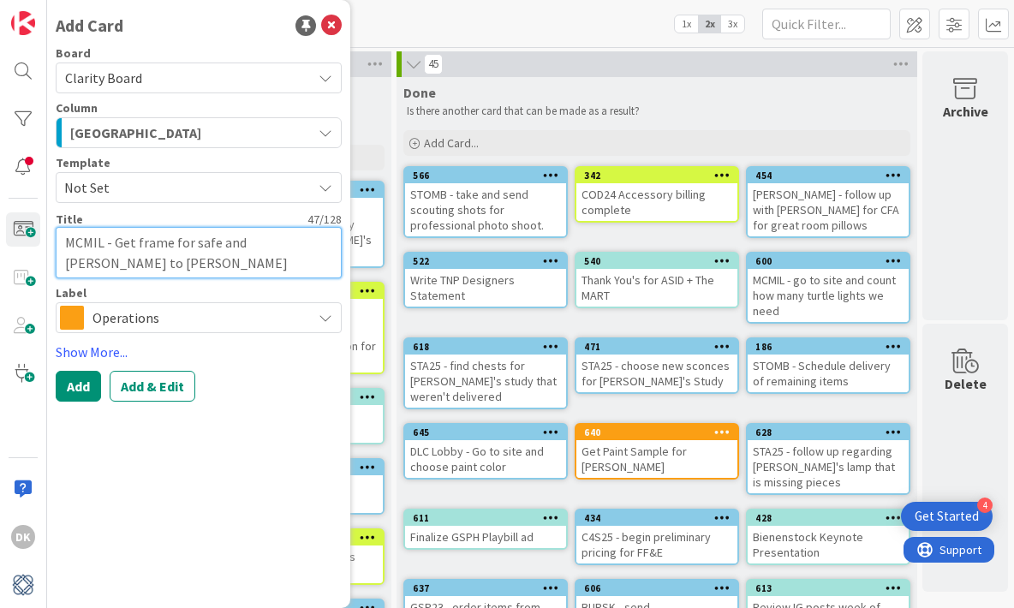
type textarea "x"
type textarea "MCMIL - Get frame for safe and Dave West to Hang"
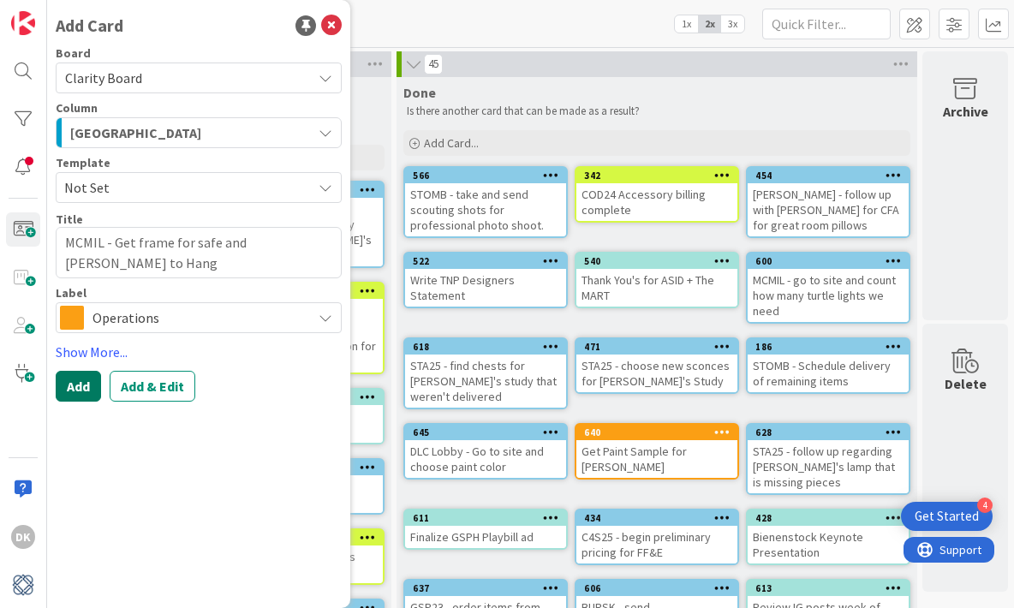
click at [70, 388] on button "Add" at bounding box center [78, 386] width 45 height 31
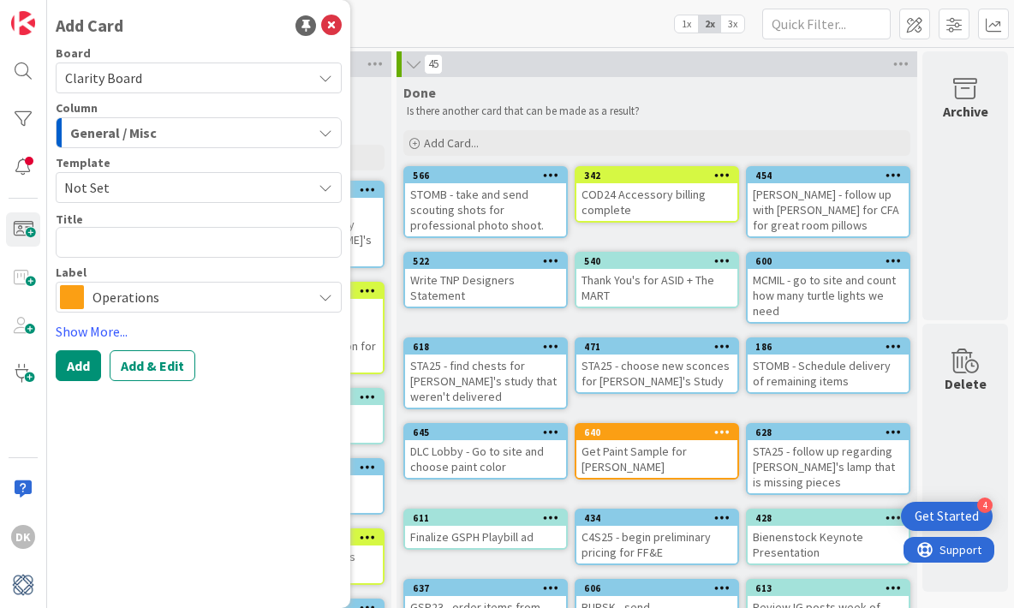
click at [180, 140] on div "General / Misc" at bounding box center [189, 132] width 246 height 27
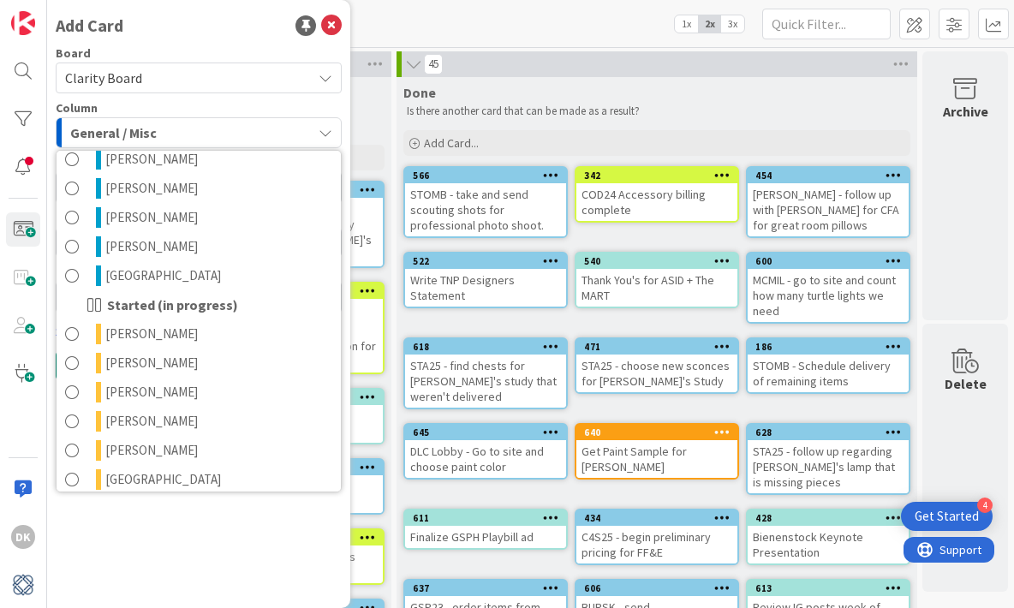
scroll to position [761, 0]
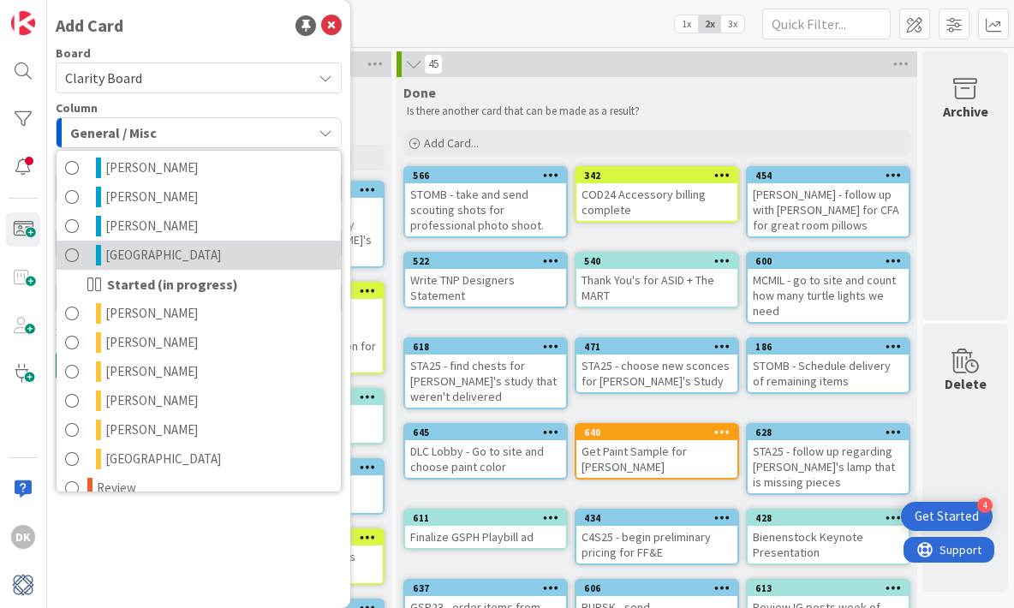
click at [195, 260] on link "[GEOGRAPHIC_DATA]" at bounding box center [199, 255] width 284 height 29
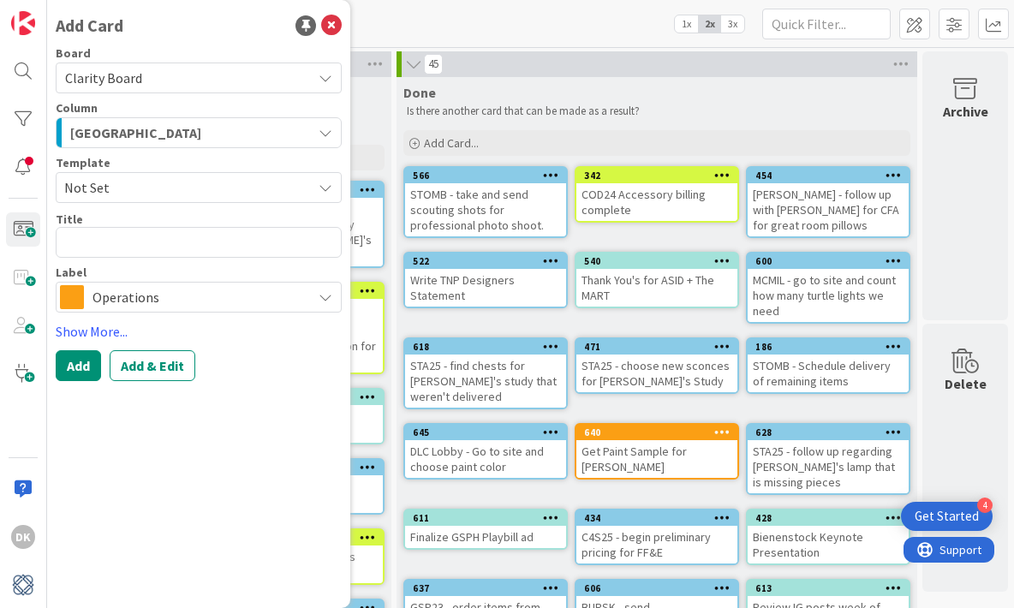
click at [207, 224] on div "Title 0 / 128" at bounding box center [199, 219] width 286 height 15
click at [212, 235] on textarea at bounding box center [199, 242] width 286 height 31
type textarea "x"
type textarea "S"
type textarea "x"
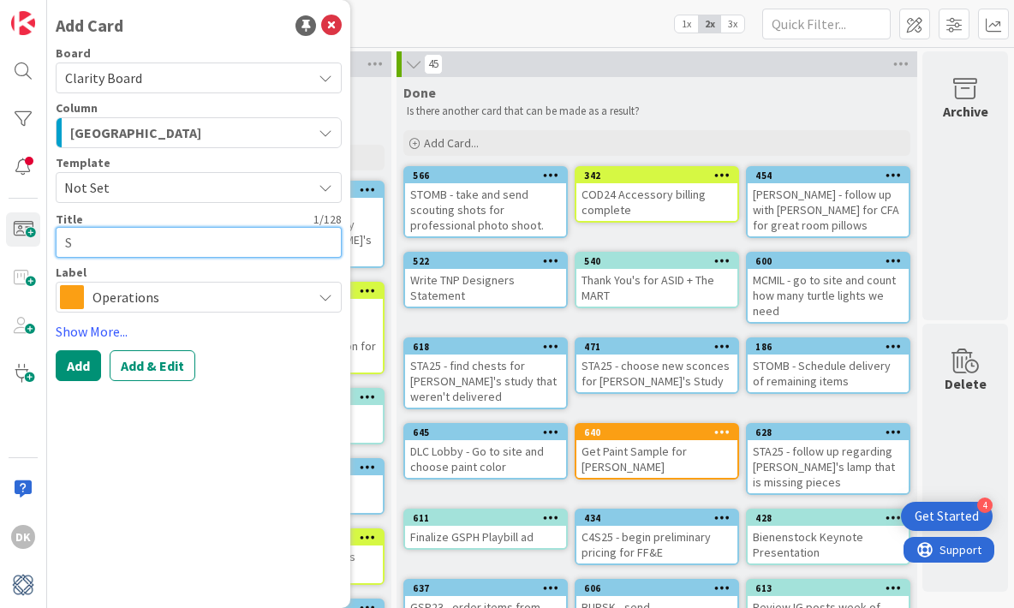
type textarea "Sc"
type textarea "x"
type textarea "S"
type textarea "x"
type textarea "T"
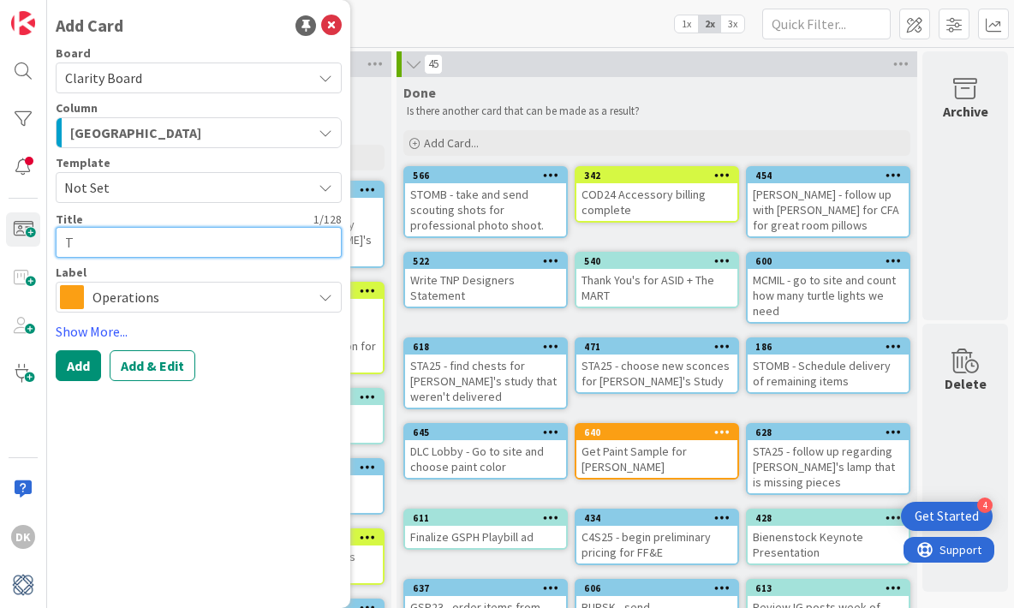
type textarea "x"
type textarea "TN"
type textarea "x"
type textarea "TNP"
type textarea "x"
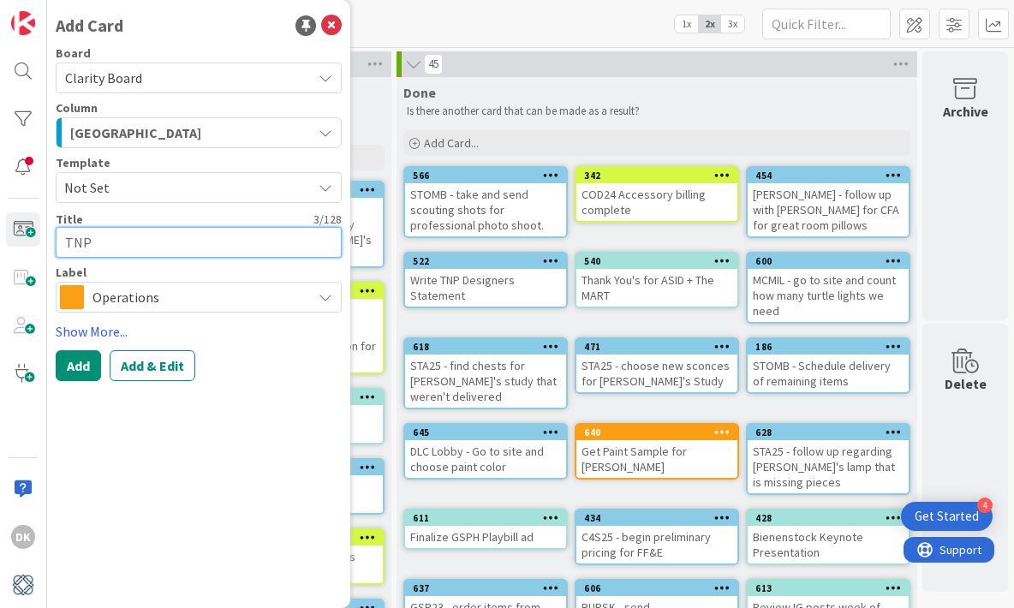
type textarea "TNP"
type textarea "x"
type textarea "TNP -"
type textarea "x"
type textarea "TNP -"
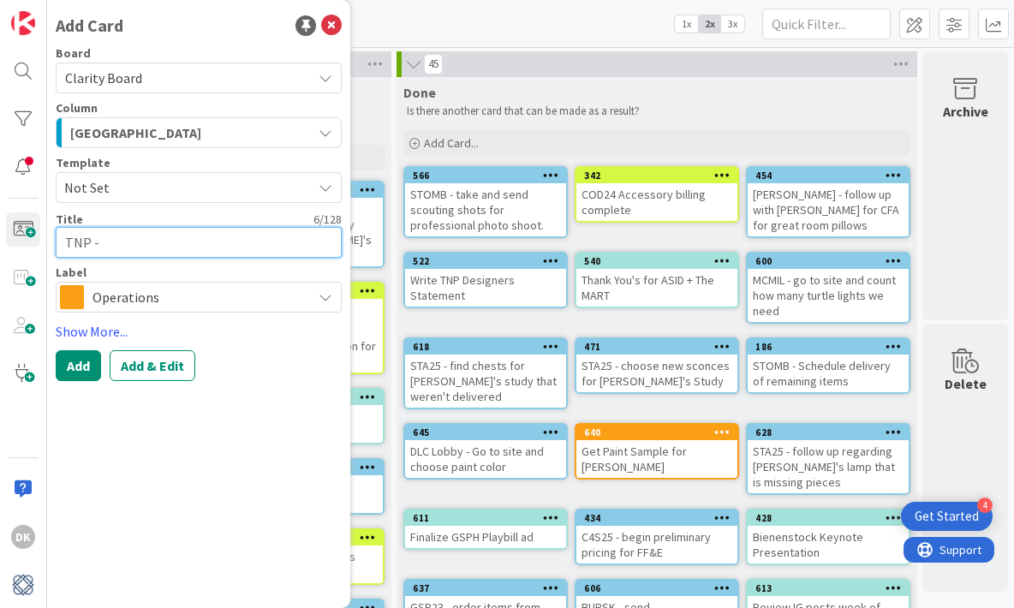
type textarea "x"
type textarea "TNP - S"
type textarea "x"
type textarea "TNP - Sc"
type textarea "x"
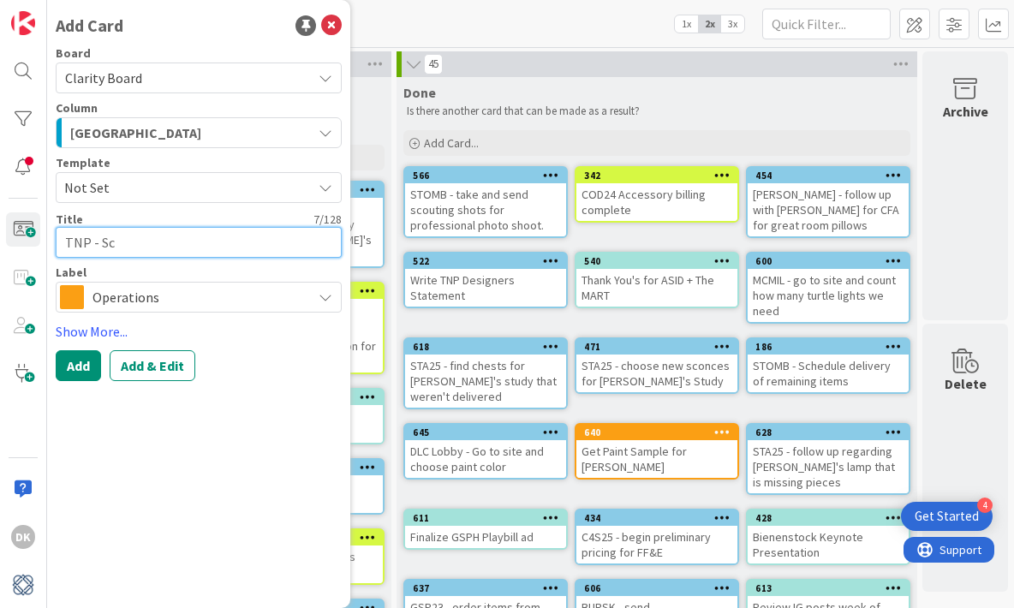
type textarea "TNP - Sch"
type textarea "x"
type textarea "TNP - Sche"
type textarea "x"
type textarea "TNP - Sched"
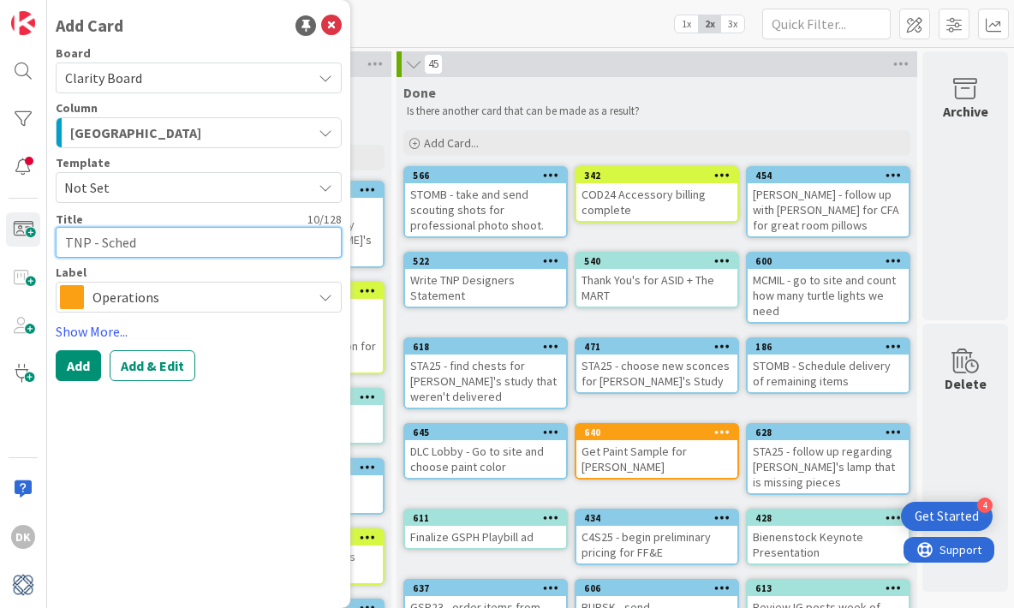
type textarea "x"
type textarea "TNP - Schedu"
type textarea "x"
type textarea "TNP - Schedul"
type textarea "x"
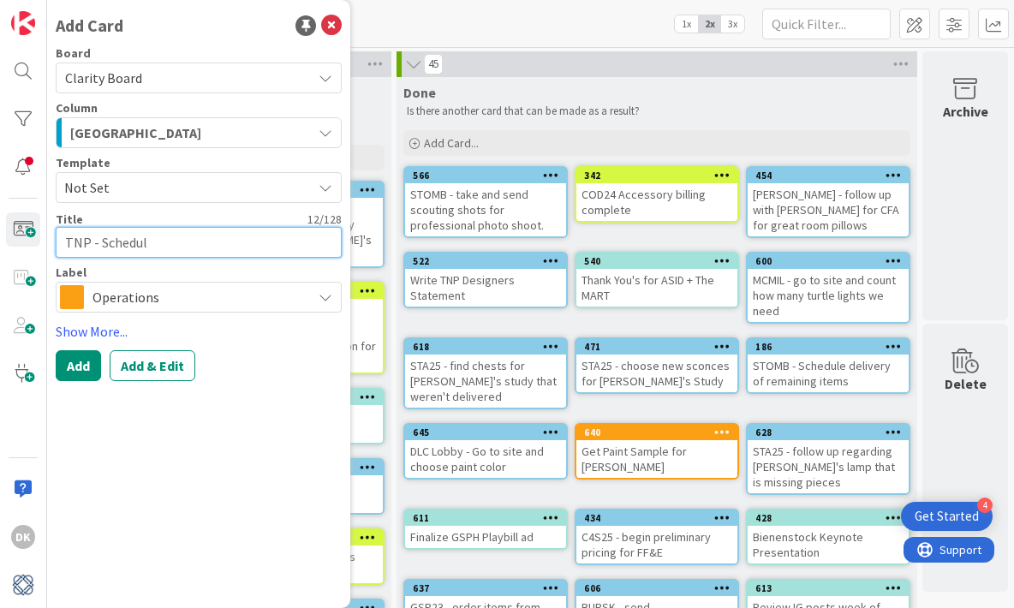
type textarea "TNP - Schedule"
type textarea "x"
type textarea "TNP - Schedule"
type textarea "x"
type textarea "TNP - Schedule S"
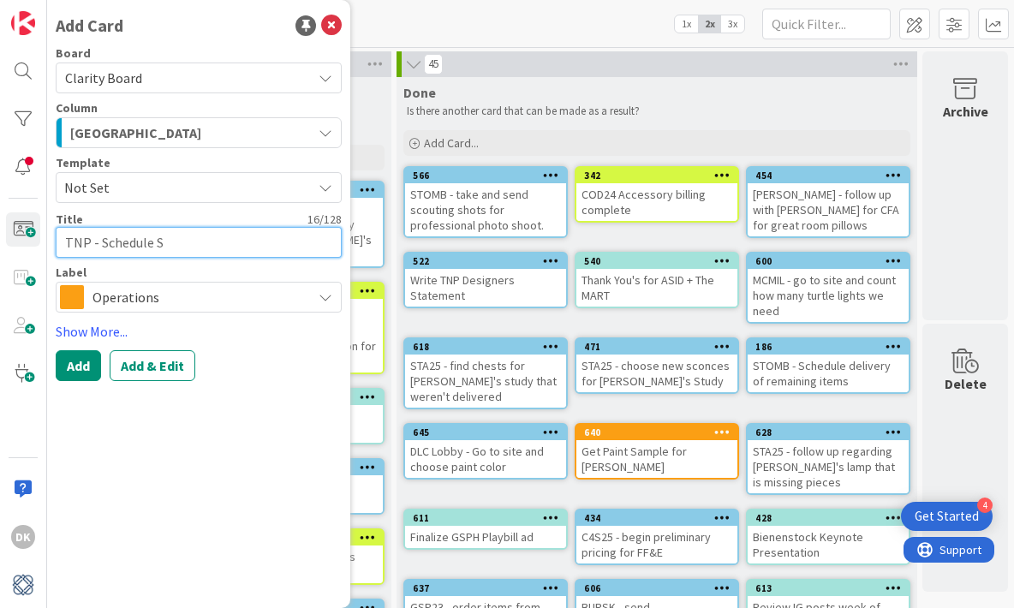
type textarea "x"
type textarea "TNP - Schedule St"
type textarea "x"
type textarea "TNP - Schedule Ste"
type textarea "x"
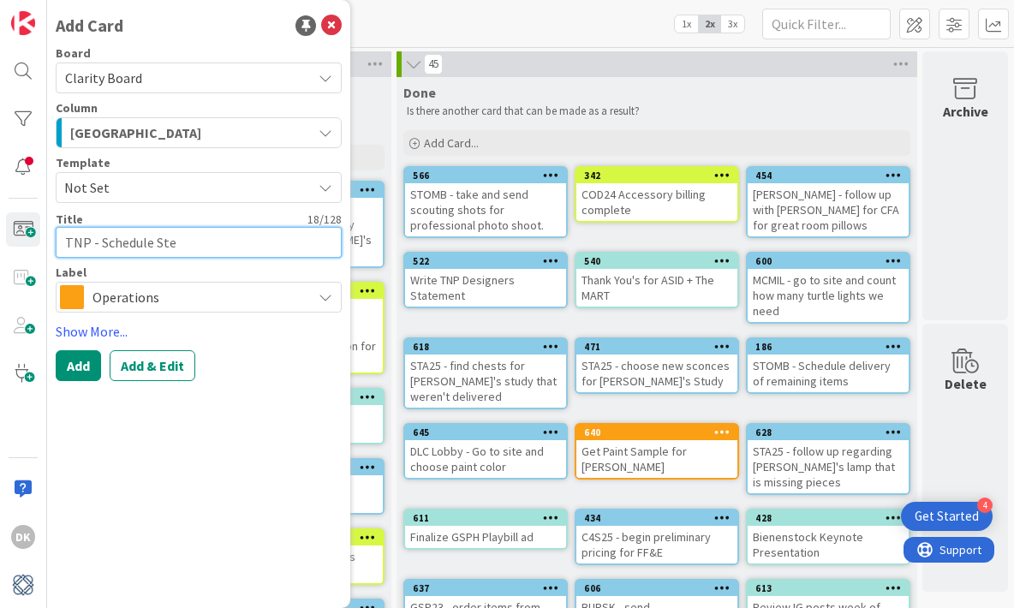
type textarea "TNP - Schedule Stev"
type textarea "x"
type textarea "TNP - Schedule Steve"
type textarea "x"
type textarea "TNP - Schedule Steve"
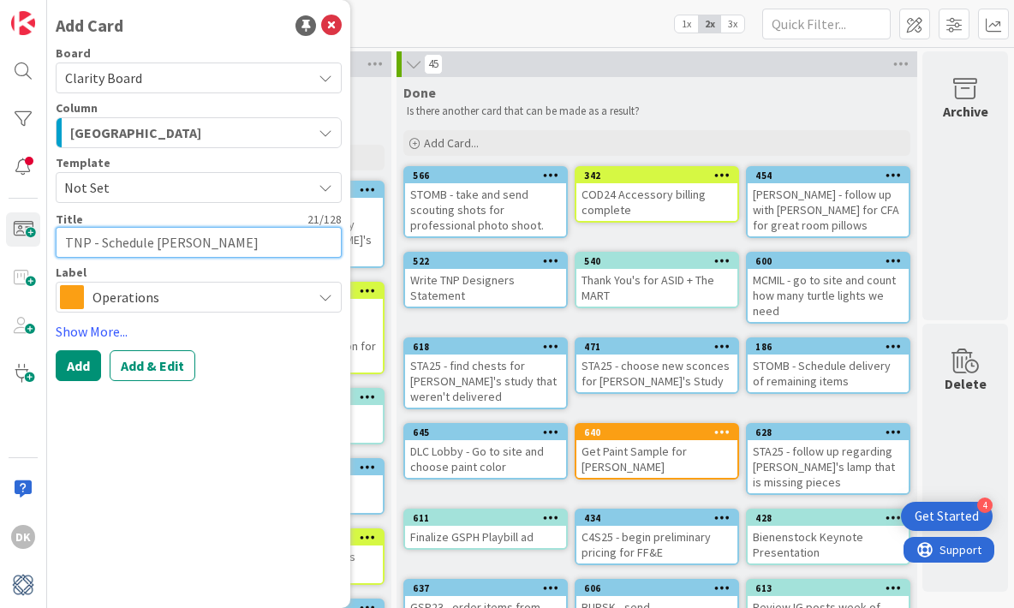
type textarea "x"
type textarea "TNP - Schedule Steve a"
type textarea "x"
type textarea "TNP - Schedule Steve an"
type textarea "x"
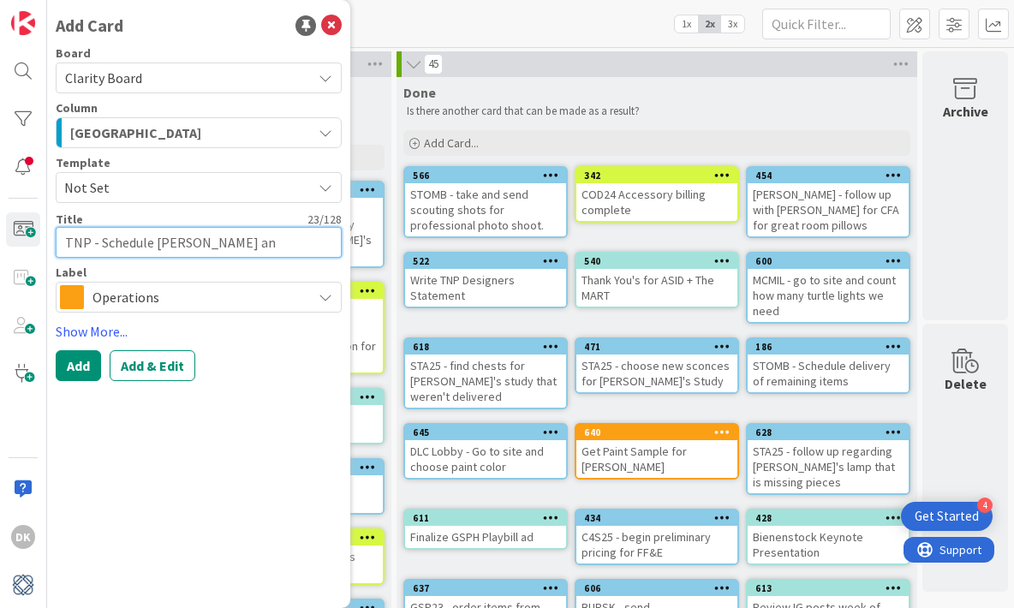
type textarea "TNP - Schedule Steve and"
type textarea "x"
click at [71, 369] on button "Add" at bounding box center [78, 365] width 45 height 31
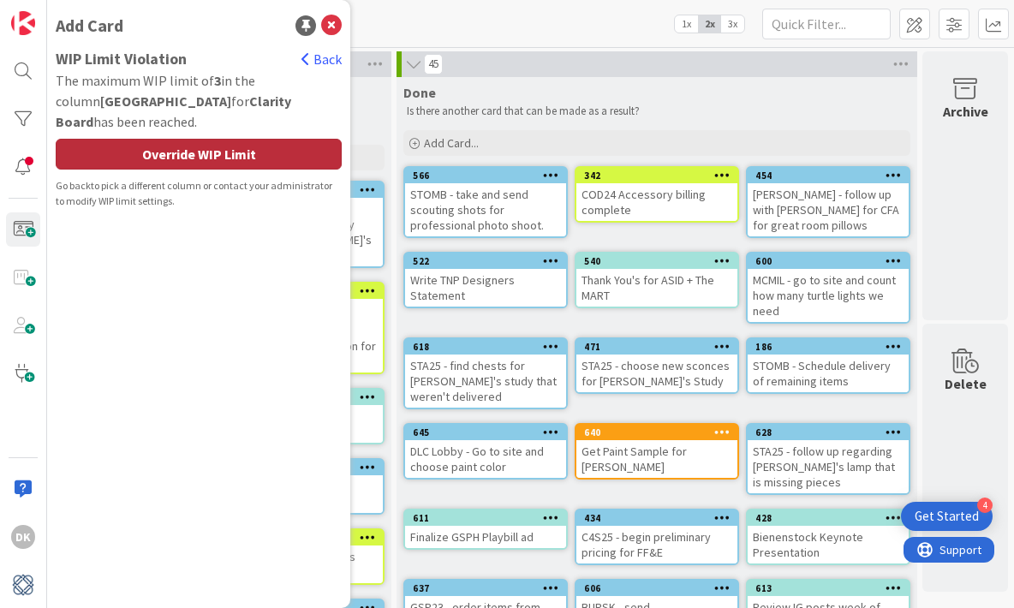
click at [199, 139] on div "Override WIP Limit" at bounding box center [199, 154] width 286 height 31
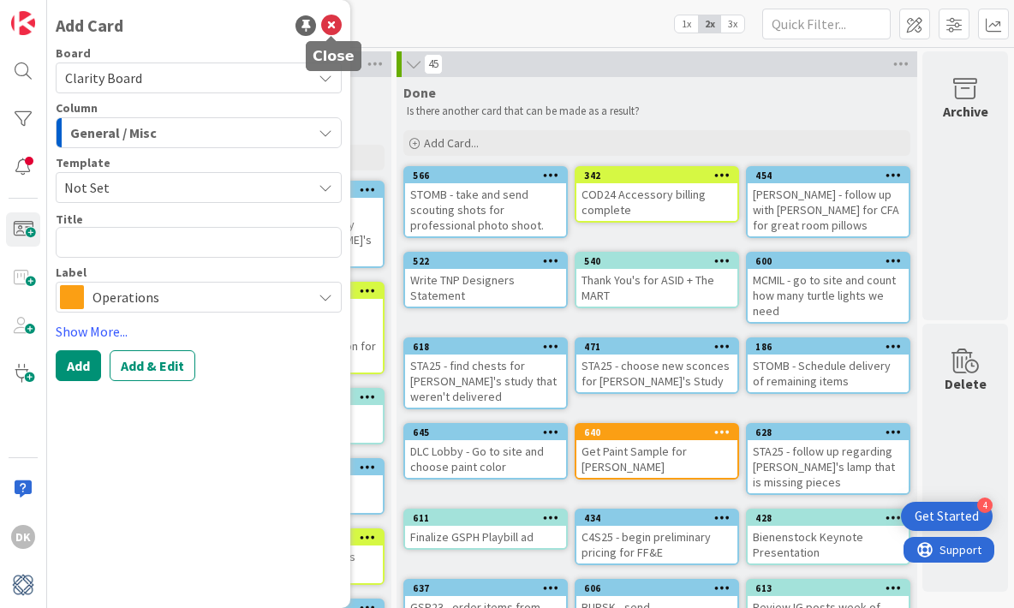
click at [335, 28] on icon at bounding box center [331, 25] width 21 height 21
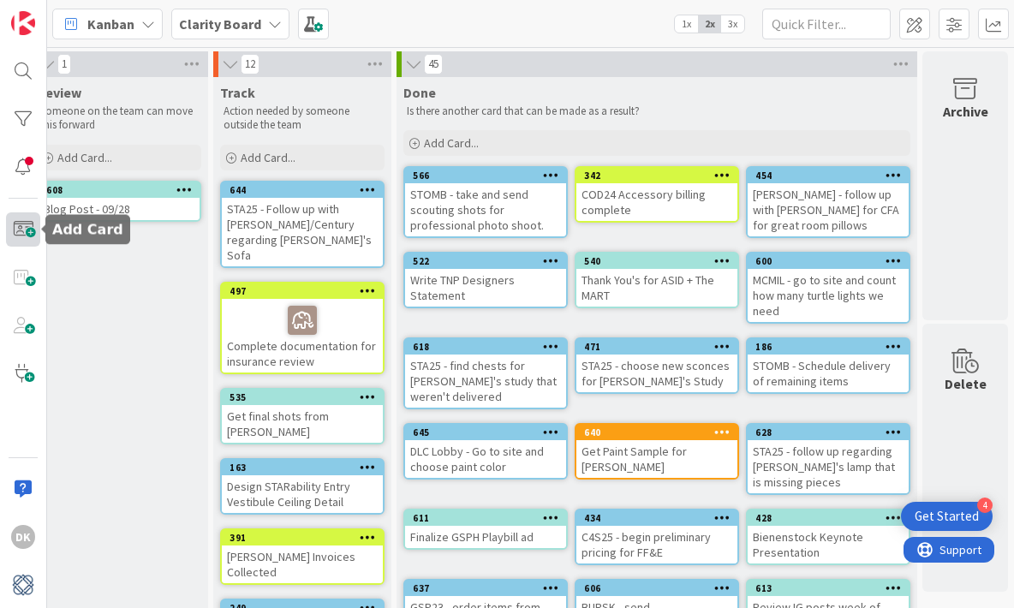
click at [11, 229] on span at bounding box center [23, 229] width 34 height 34
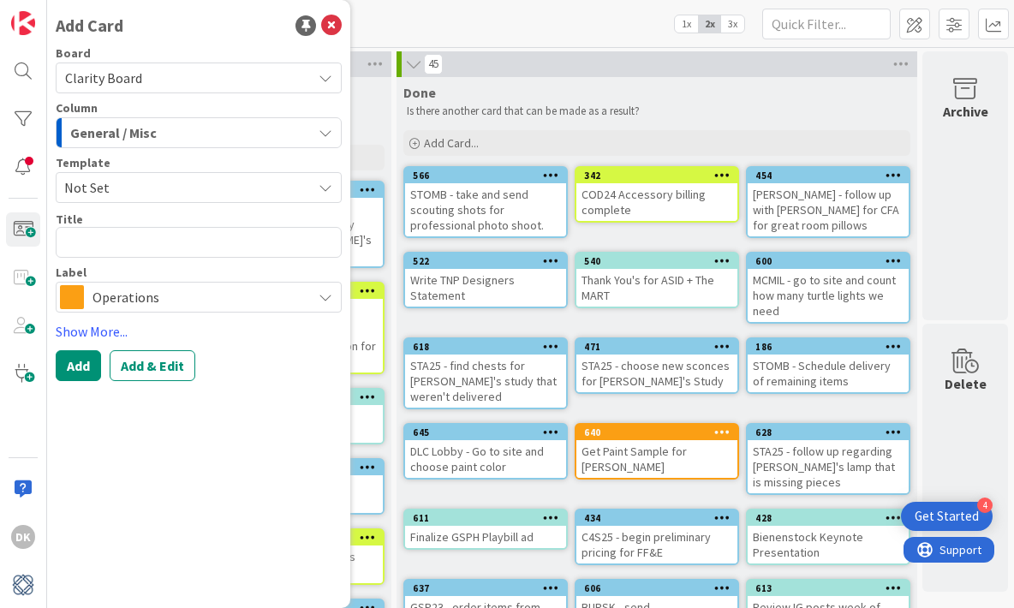
click at [194, 128] on div "General / Misc" at bounding box center [189, 132] width 246 height 27
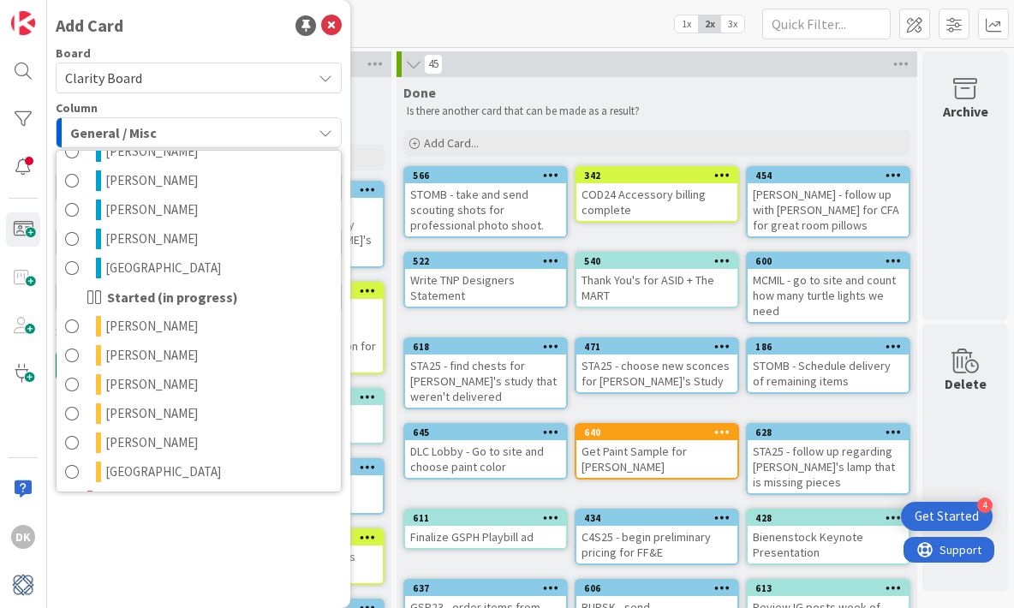
scroll to position [742, 0]
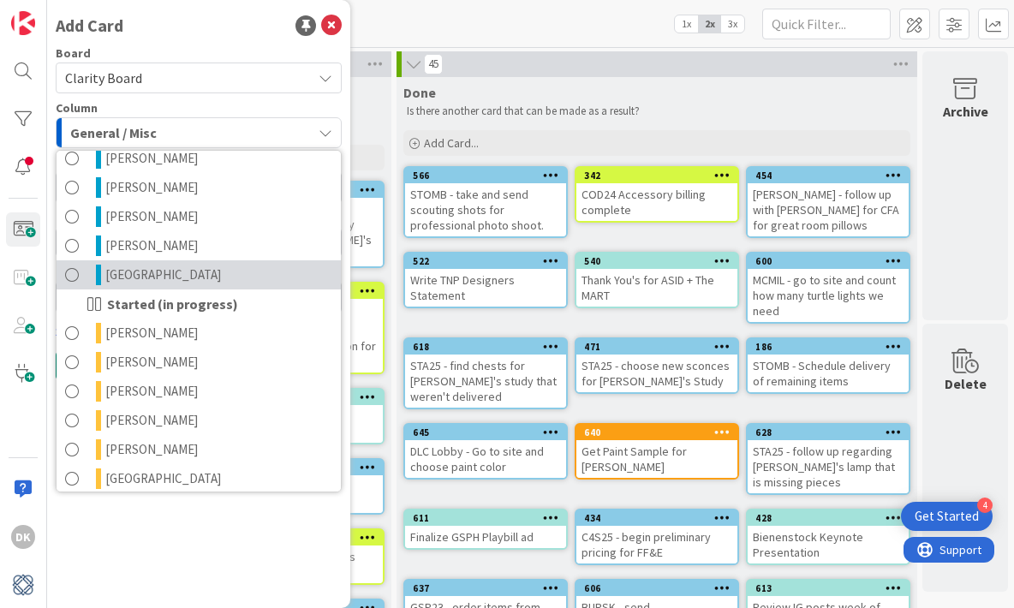
click at [193, 271] on link "[GEOGRAPHIC_DATA]" at bounding box center [199, 274] width 284 height 29
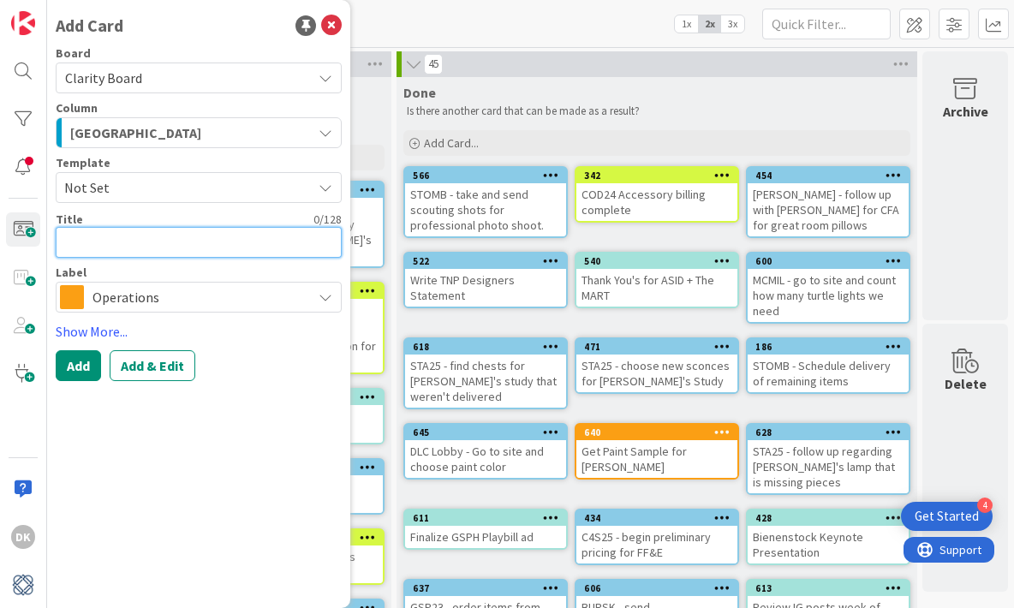
click at [176, 255] on textarea at bounding box center [199, 242] width 286 height 31
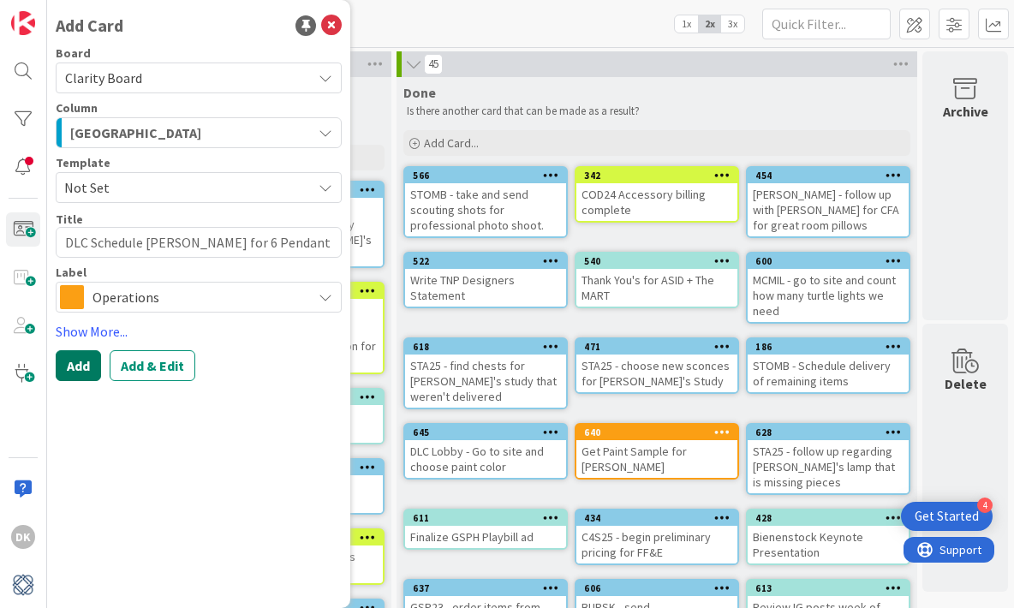
click at [80, 375] on button "Add" at bounding box center [78, 365] width 45 height 31
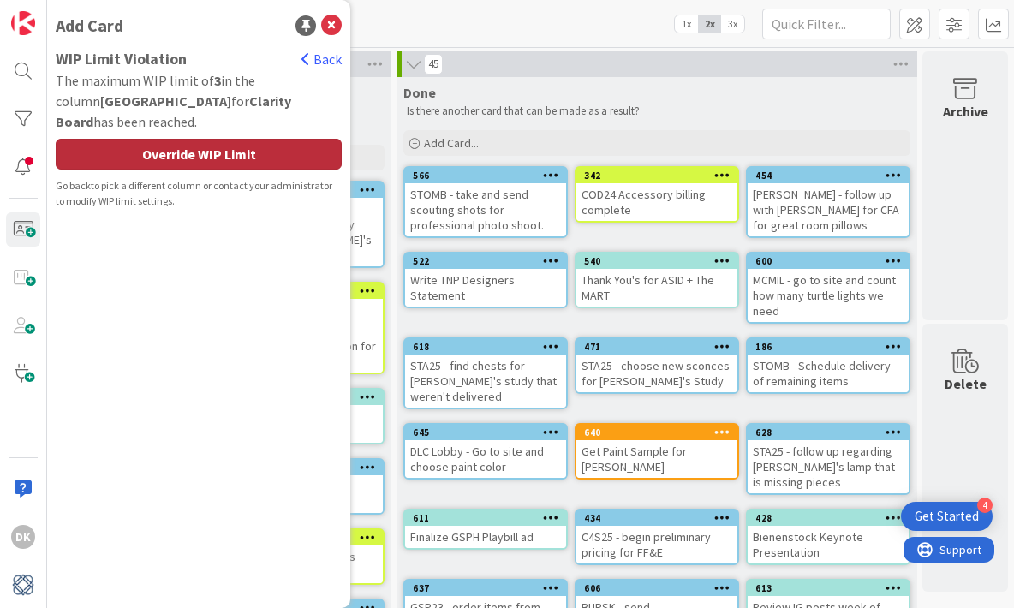
click at [212, 139] on div "Override WIP Limit" at bounding box center [199, 154] width 286 height 31
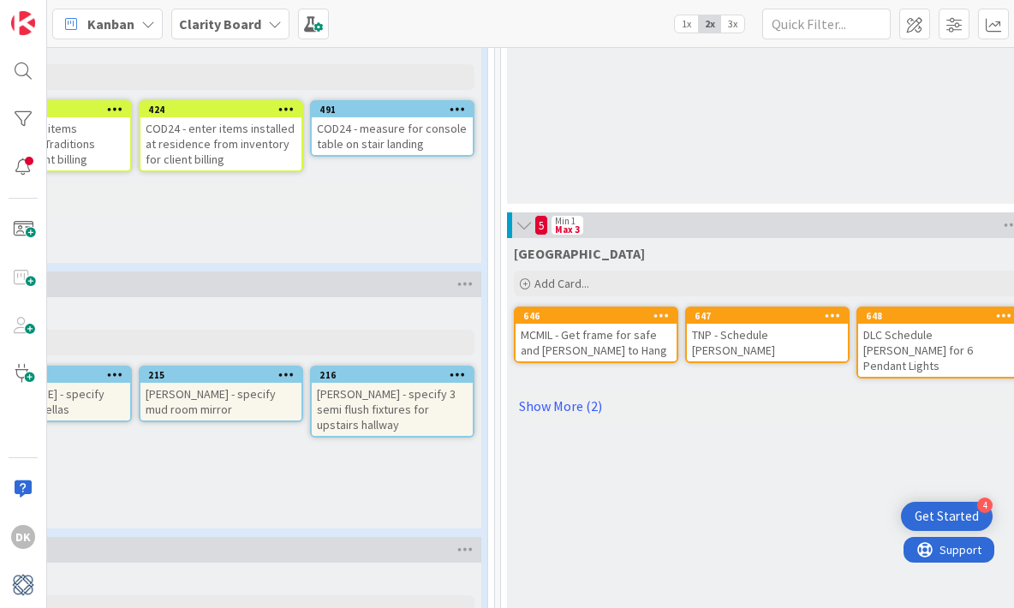
scroll to position [1245, 445]
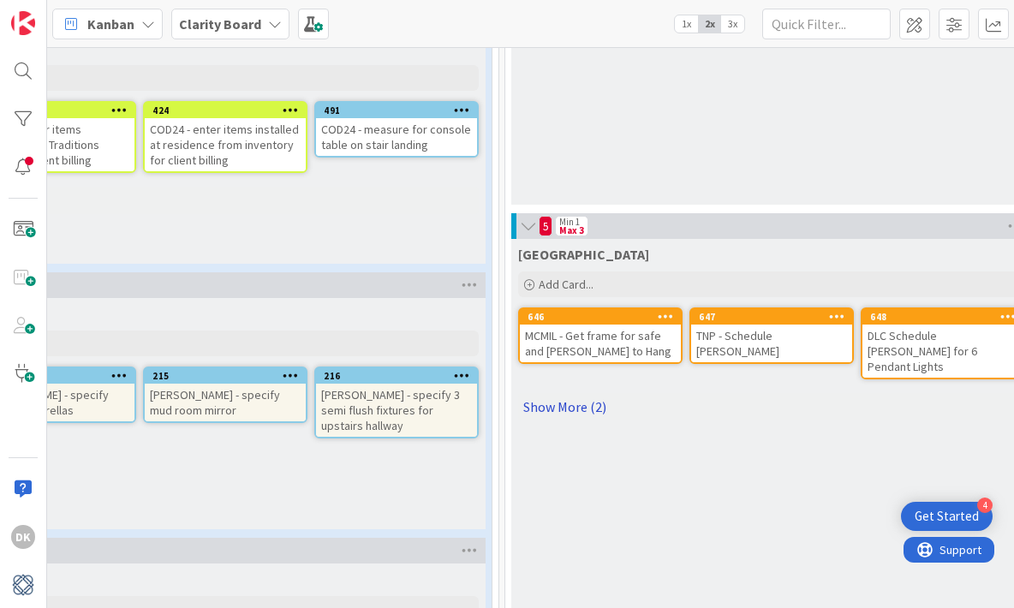
click at [582, 402] on link "Show More (2)" at bounding box center [771, 406] width 507 height 27
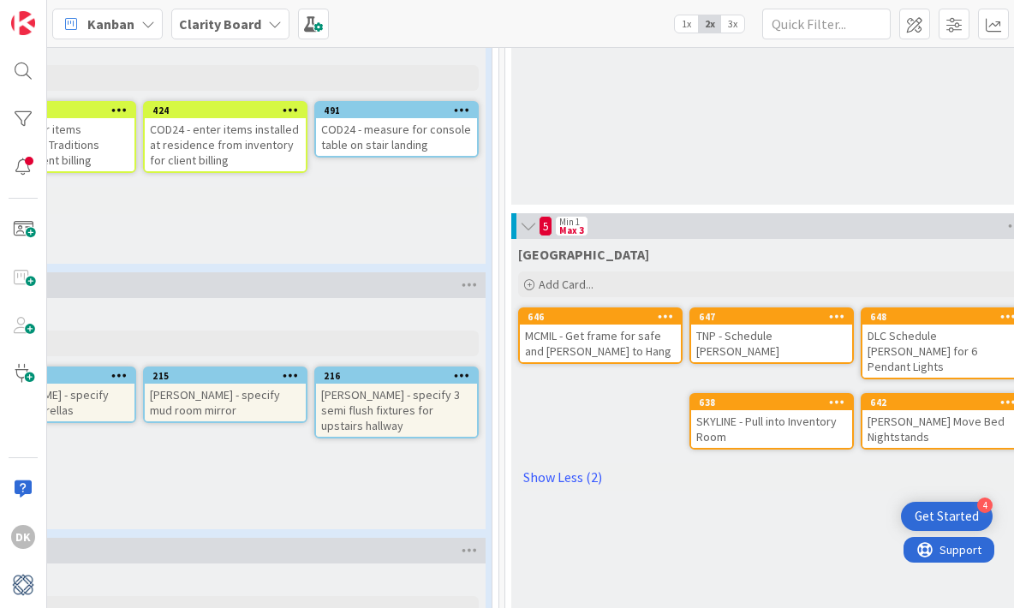
click at [933, 325] on div "DLC Schedule Scott Carrol for 6 Pendant Lights" at bounding box center [942, 351] width 161 height 53
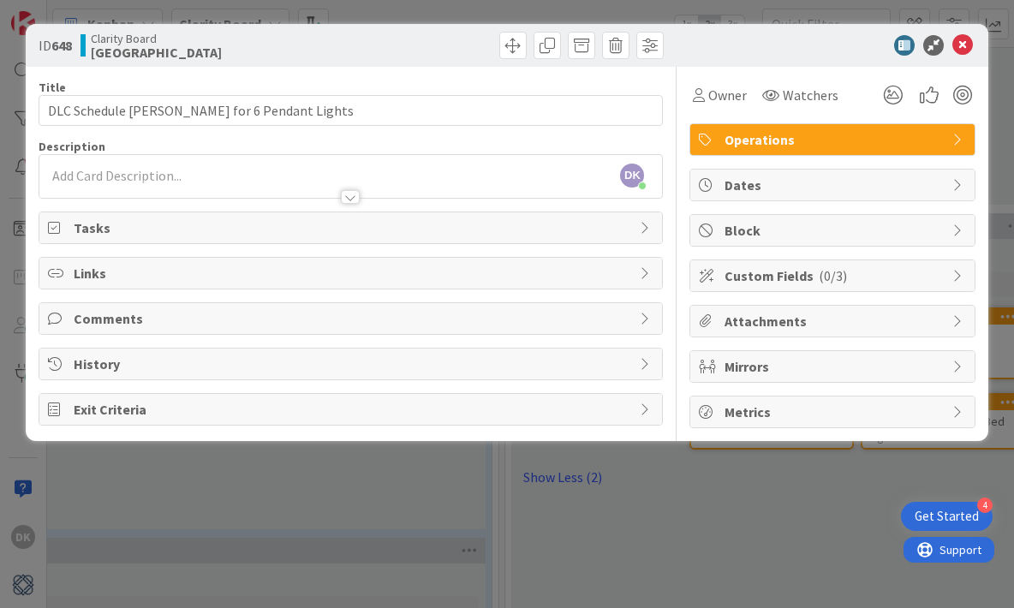
click at [802, 137] on span "Operations" at bounding box center [834, 139] width 219 height 21
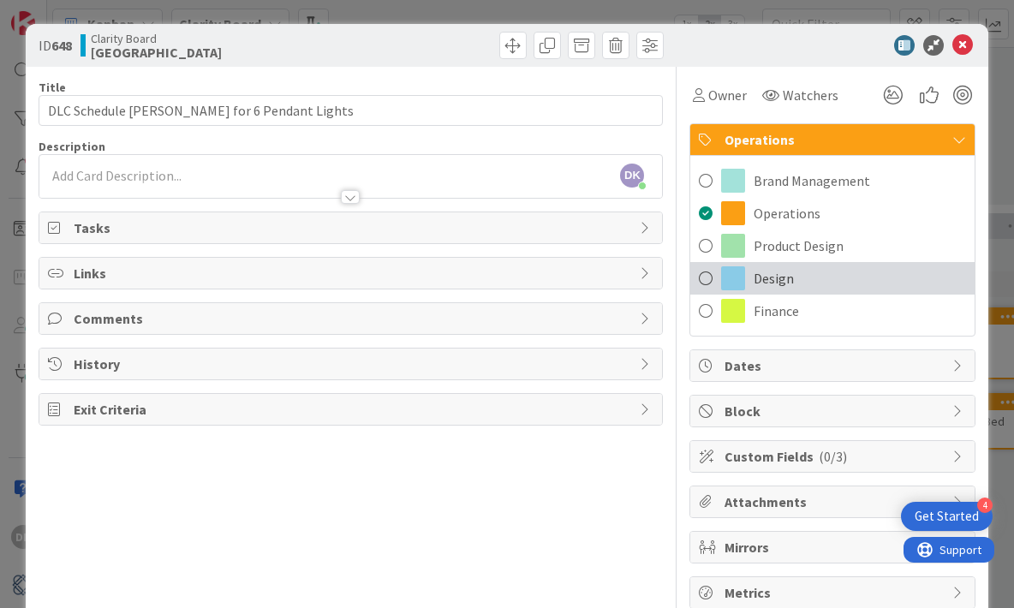
click at [716, 272] on div "Design" at bounding box center [832, 278] width 284 height 33
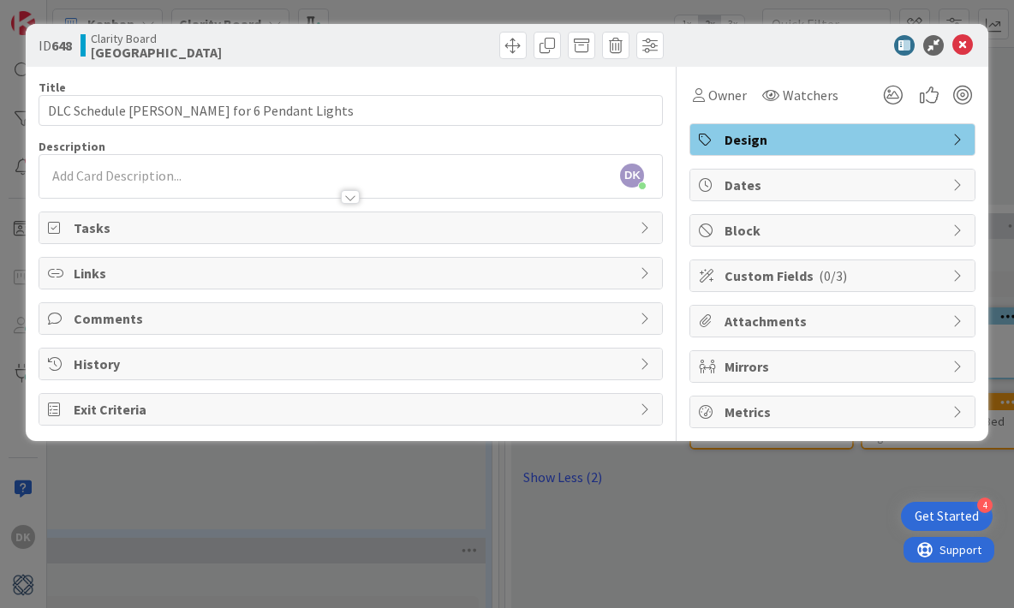
click at [111, 40] on span "Clarity Board" at bounding box center [156, 39] width 131 height 14
click at [516, 45] on span at bounding box center [512, 45] width 27 height 27
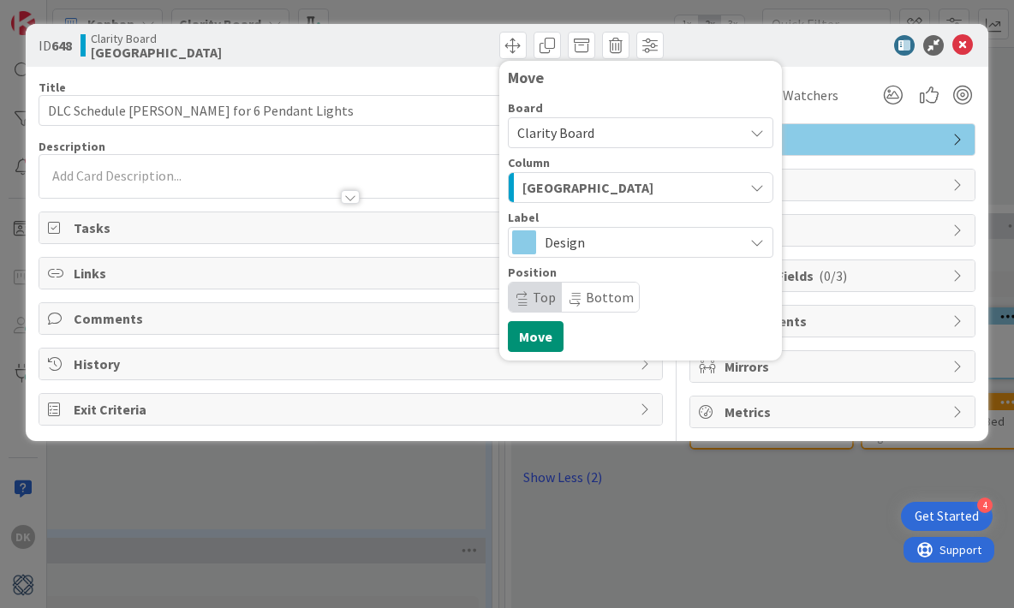
click at [605, 131] on span "Clarity Board" at bounding box center [626, 133] width 218 height 24
click at [629, 254] on span "Design" at bounding box center [640, 242] width 190 height 24
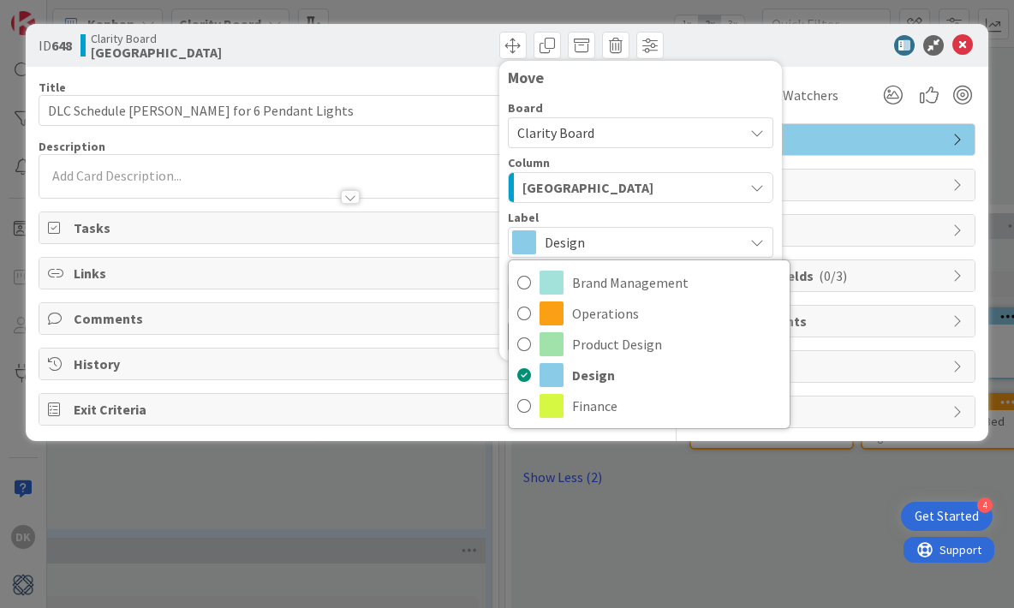
click at [629, 254] on span "Design" at bounding box center [640, 242] width 190 height 24
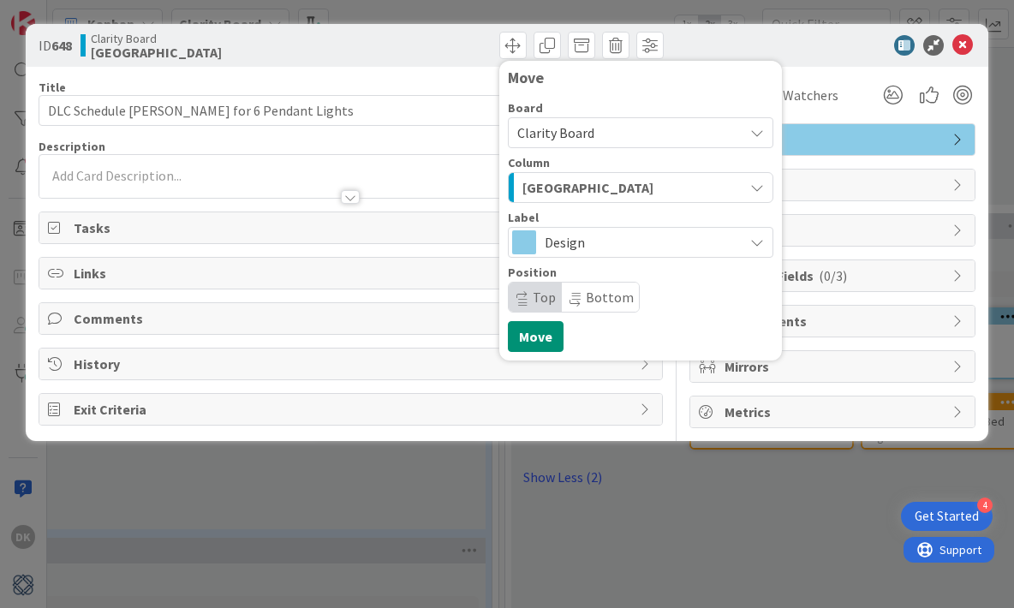
click at [618, 207] on div "Board Clarity Board Clarity Board Column Devon Label Design Brand Management Op…" at bounding box center [641, 207] width 266 height 211
click at [618, 190] on div "[GEOGRAPHIC_DATA]" at bounding box center [630, 187] width 225 height 27
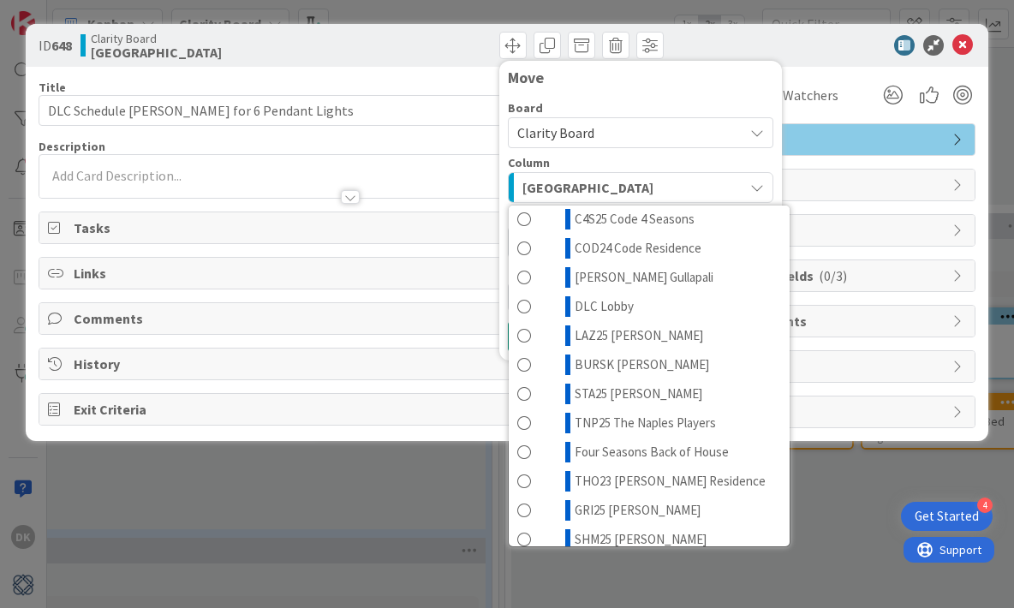
scroll to position [162, 0]
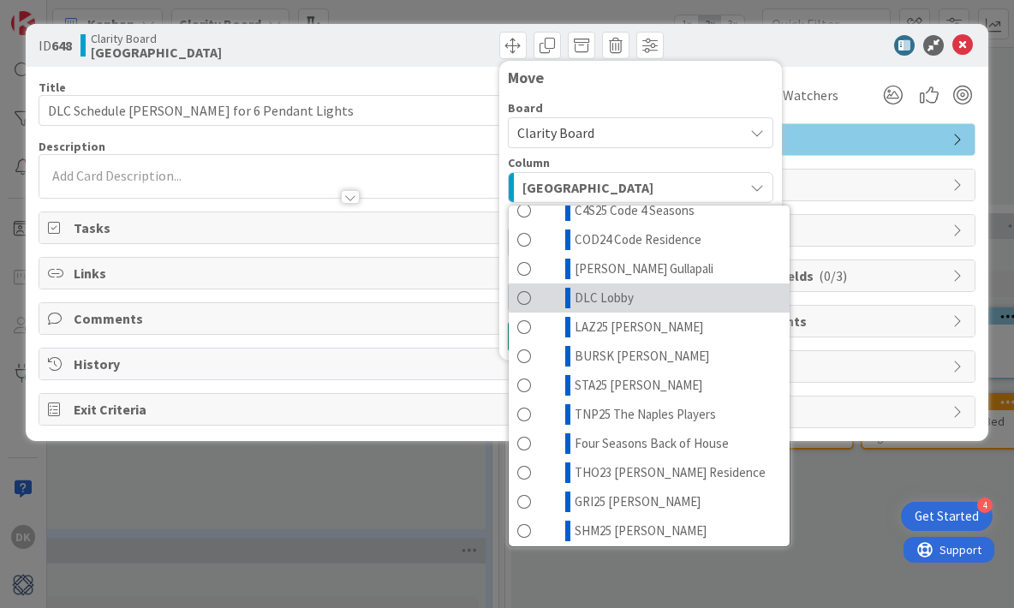
click at [641, 300] on link "DLC Lobby" at bounding box center [649, 297] width 281 height 29
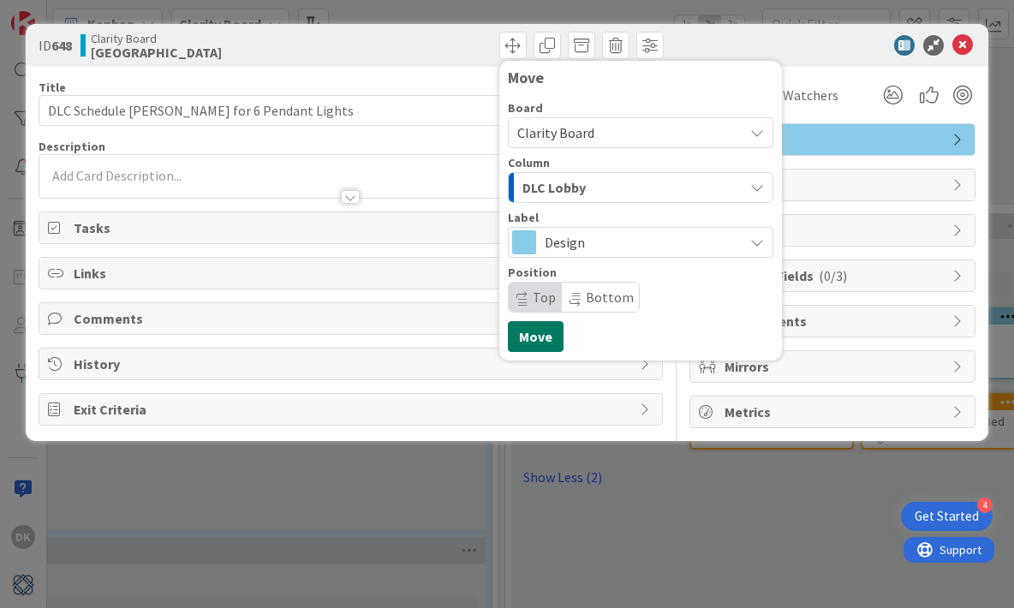
click at [533, 337] on button "Move" at bounding box center [536, 336] width 56 height 31
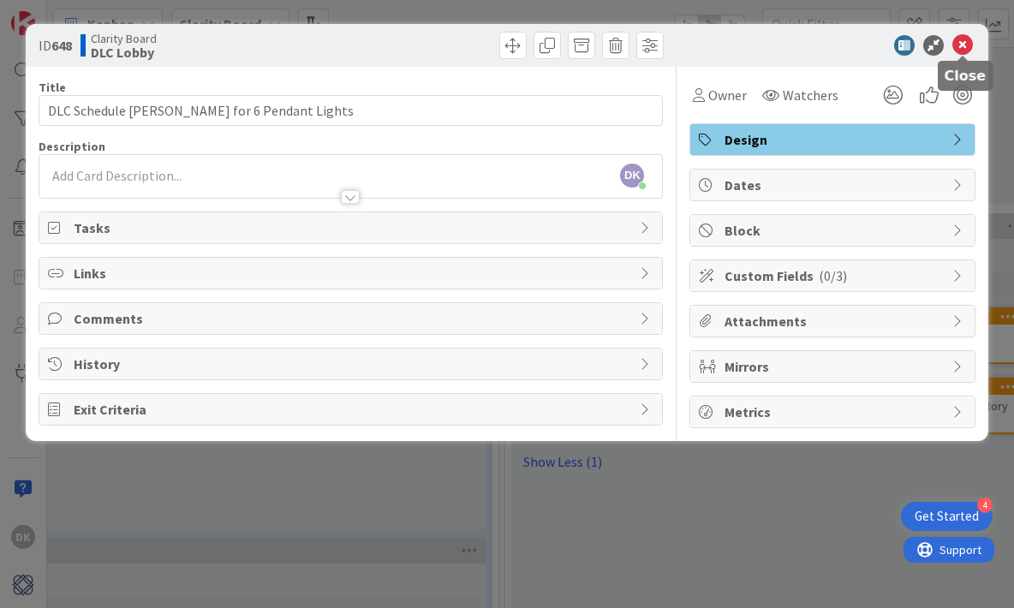
click at [965, 56] on div at bounding box center [963, 57] width 11 height 5
click at [964, 51] on icon at bounding box center [962, 45] width 21 height 21
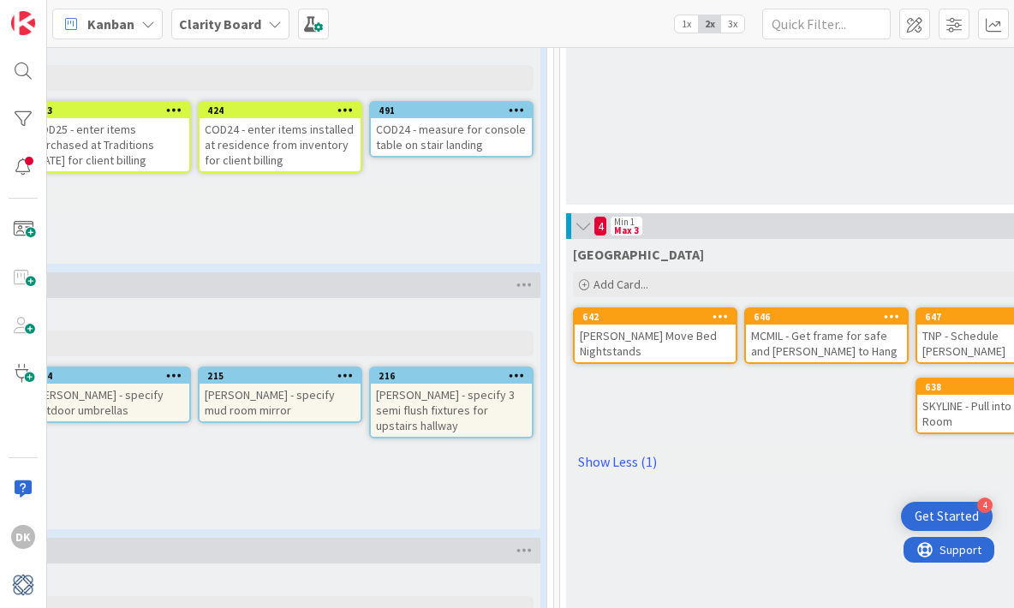
scroll to position [1245, 647]
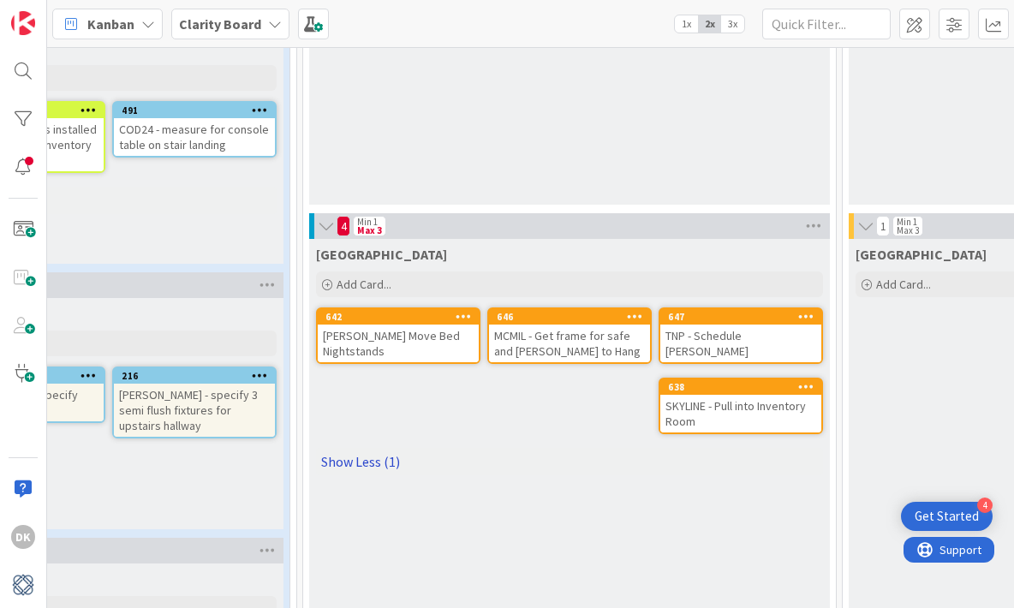
click at [362, 452] on link "Show Less (1)" at bounding box center [569, 461] width 507 height 27
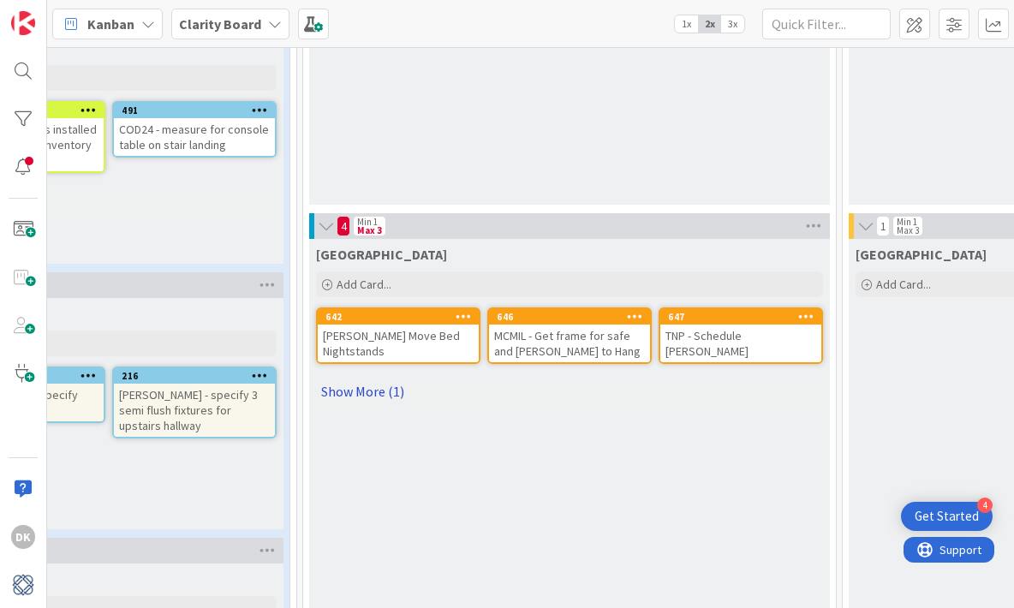
click at [362, 392] on link "Show More (1)" at bounding box center [569, 391] width 507 height 27
